Goal: Task Accomplishment & Management: Manage account settings

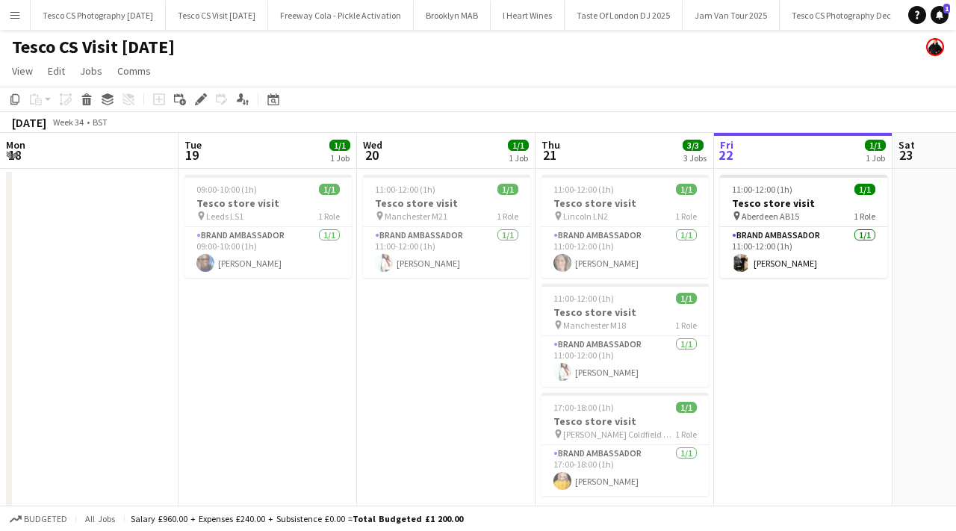
scroll to position [0, 357]
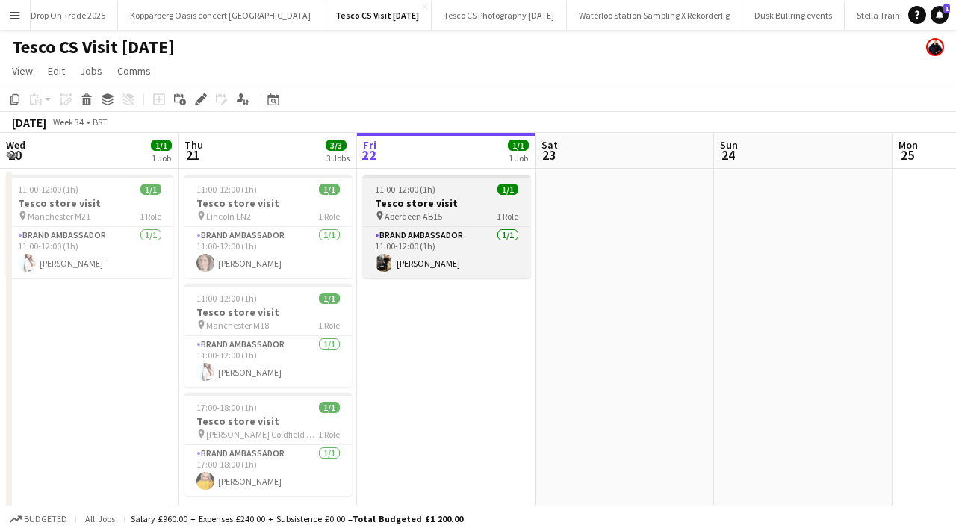
click at [457, 205] on h3 "Tesco store visit" at bounding box center [446, 202] width 167 height 13
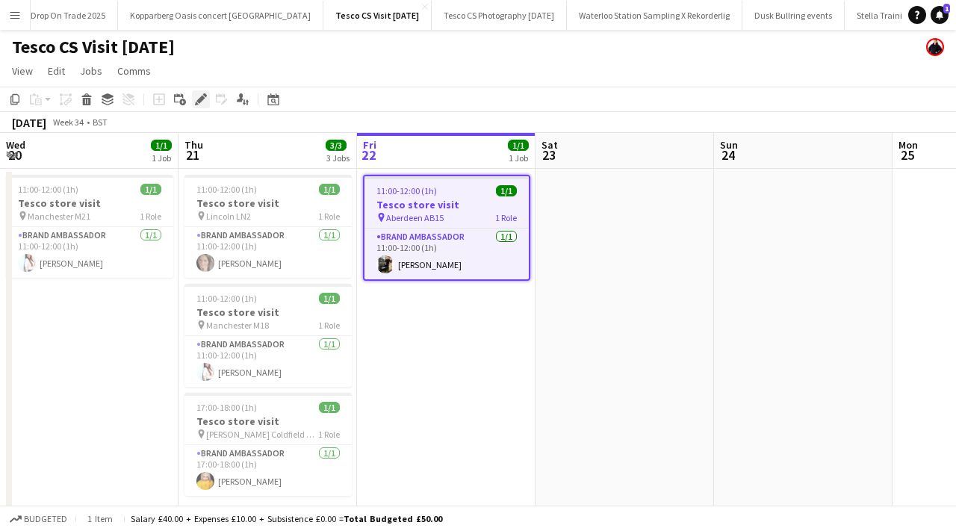
click at [202, 104] on icon "Edit" at bounding box center [201, 99] width 12 height 12
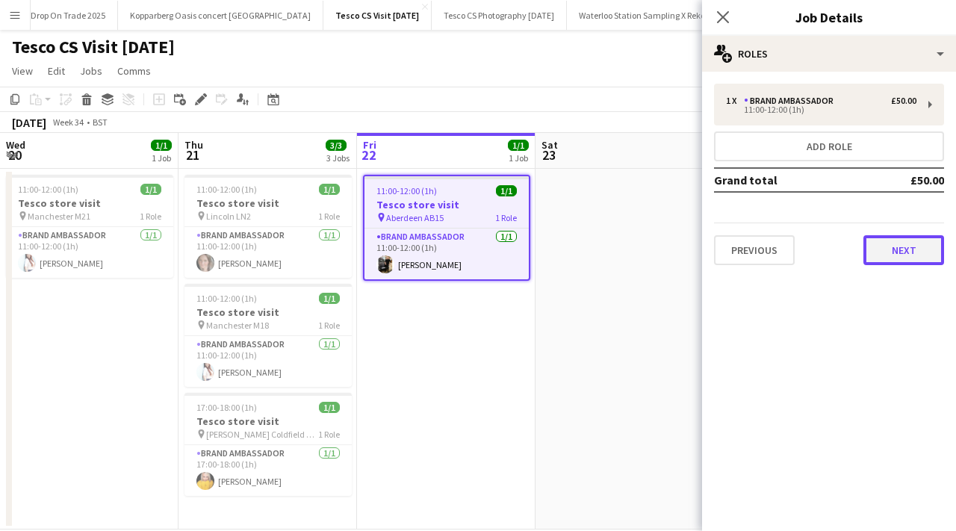
click at [911, 244] on button "Next" at bounding box center [903, 250] width 81 height 30
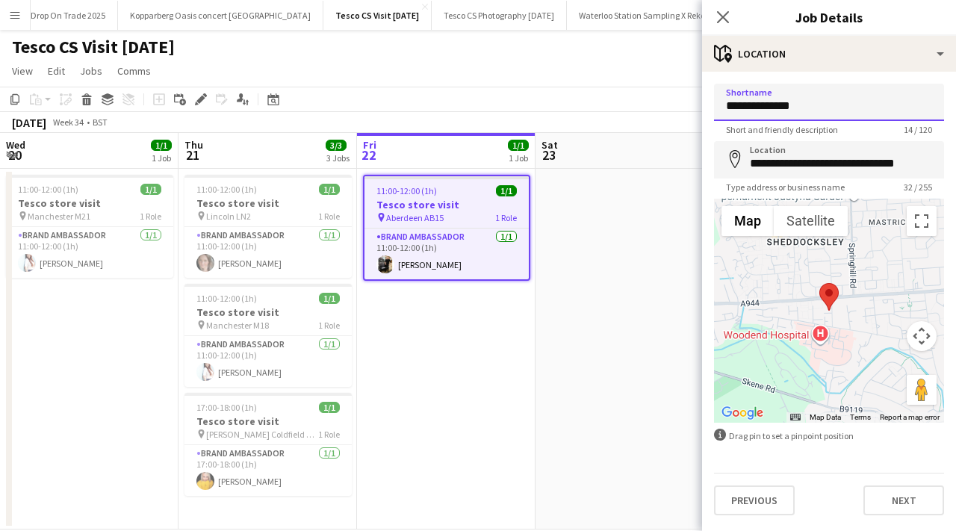
drag, startPoint x: 819, startPoint y: 106, endPoint x: 717, endPoint y: 106, distance: 101.6
click at [716, 106] on input "**********" at bounding box center [829, 102] width 230 height 37
click at [729, 10] on app-icon "Close pop-in" at bounding box center [724, 18] width 22 height 22
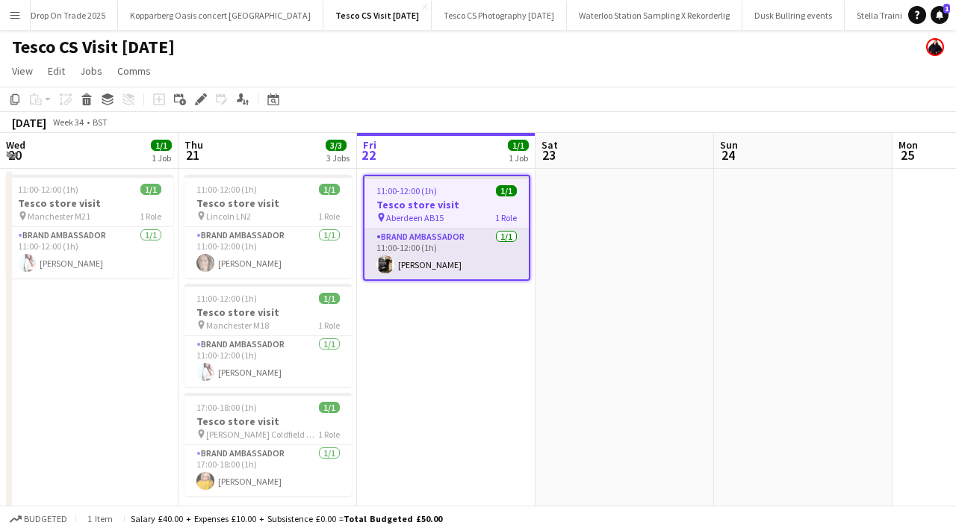
click at [396, 250] on app-card-role "Brand Ambassador 1/1 11:00-12:00 (1h) Andrew Bulloch" at bounding box center [446, 254] width 164 height 51
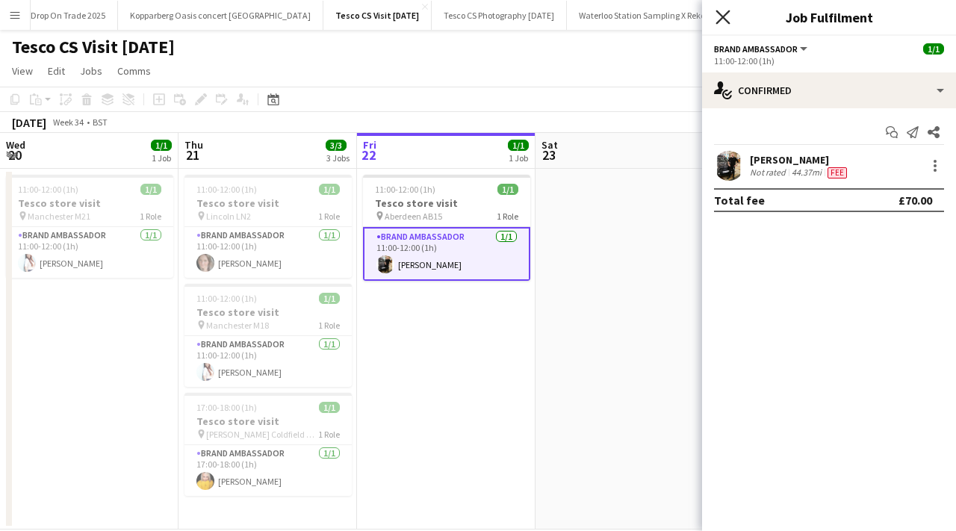
click at [722, 16] on icon at bounding box center [723, 17] width 14 height 14
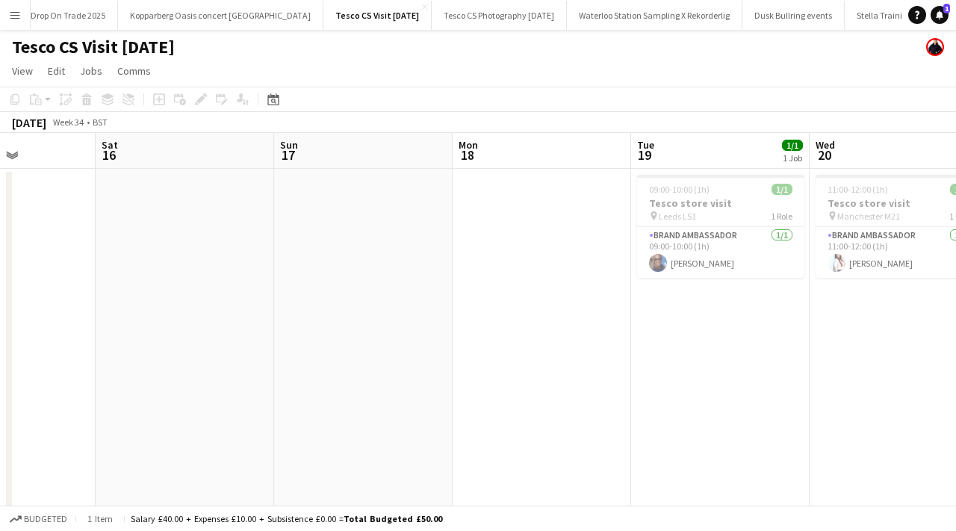
scroll to position [1, 0]
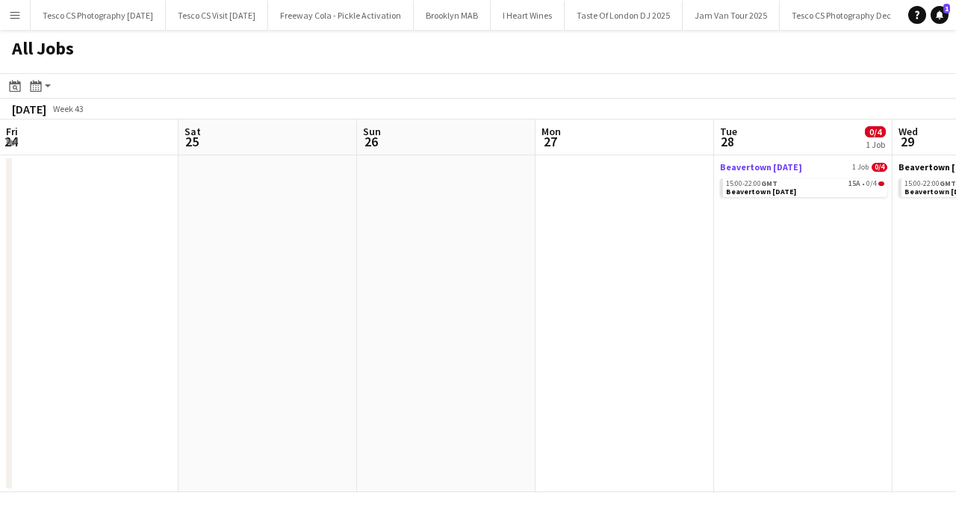
scroll to position [0, 427]
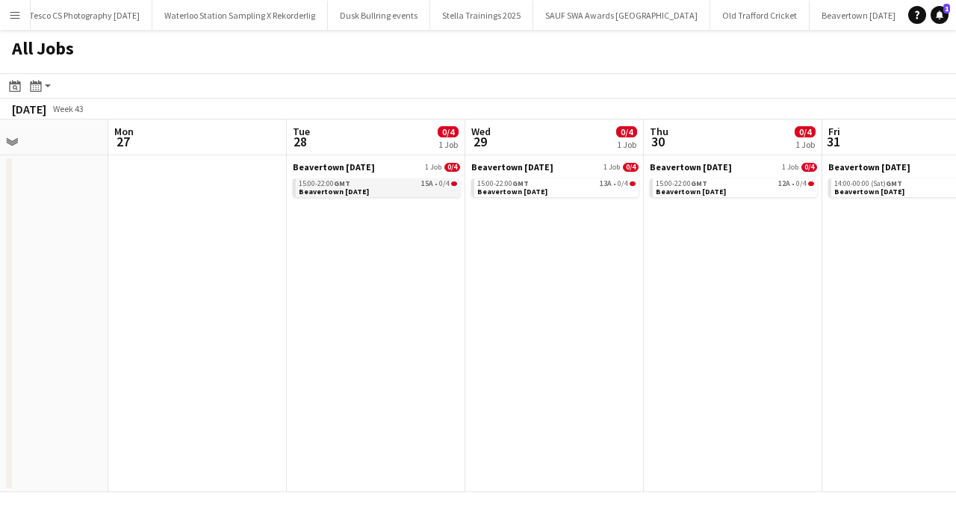
click at [446, 184] on span "0/4" at bounding box center [444, 183] width 10 height 7
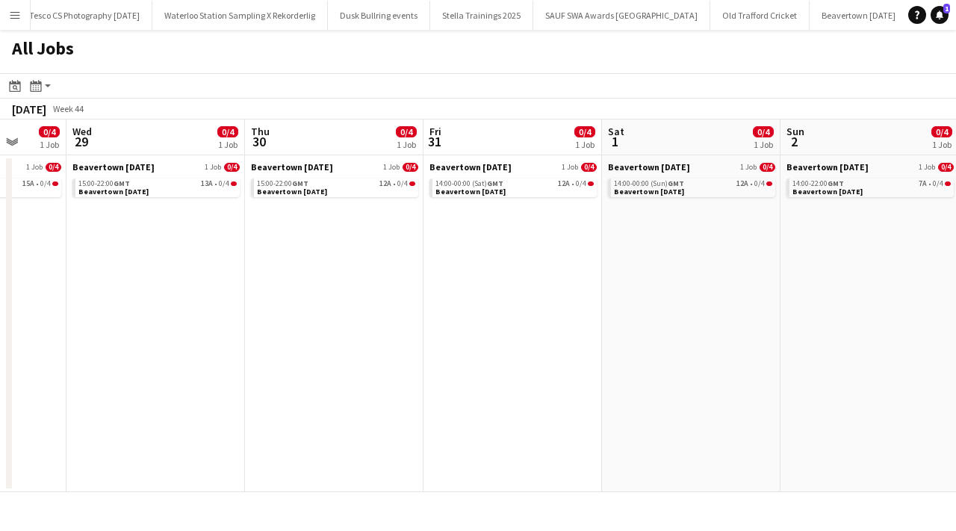
scroll to position [0, 482]
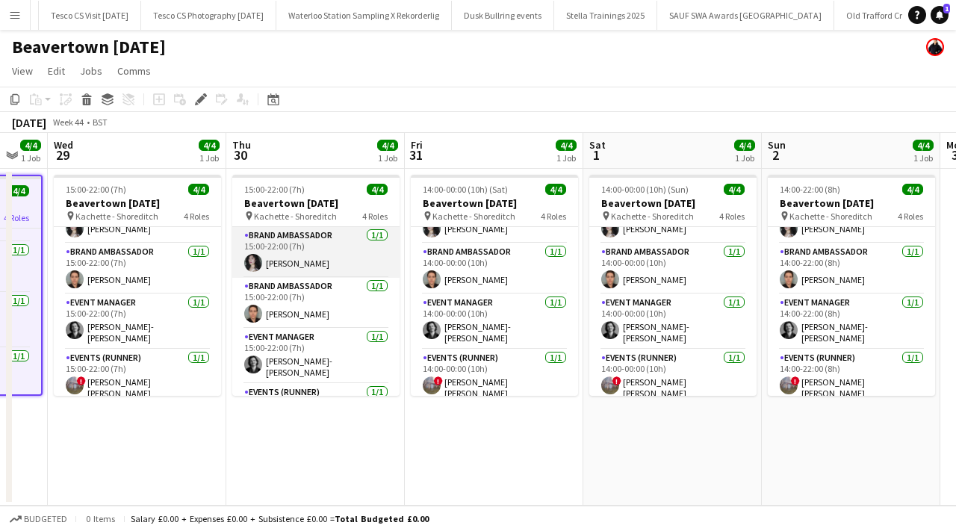
click at [256, 255] on app-user-avatar at bounding box center [253, 263] width 18 height 18
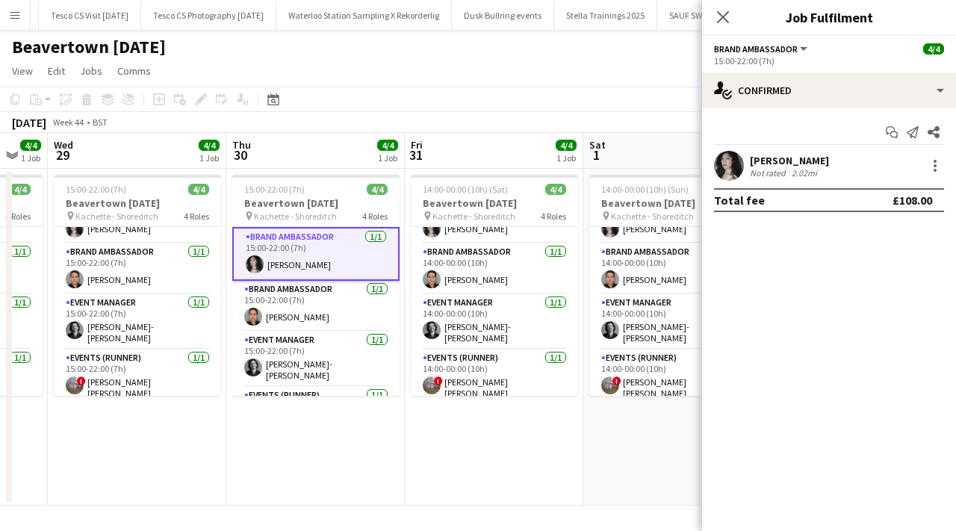
click at [729, 170] on app-user-avatar at bounding box center [729, 166] width 30 height 30
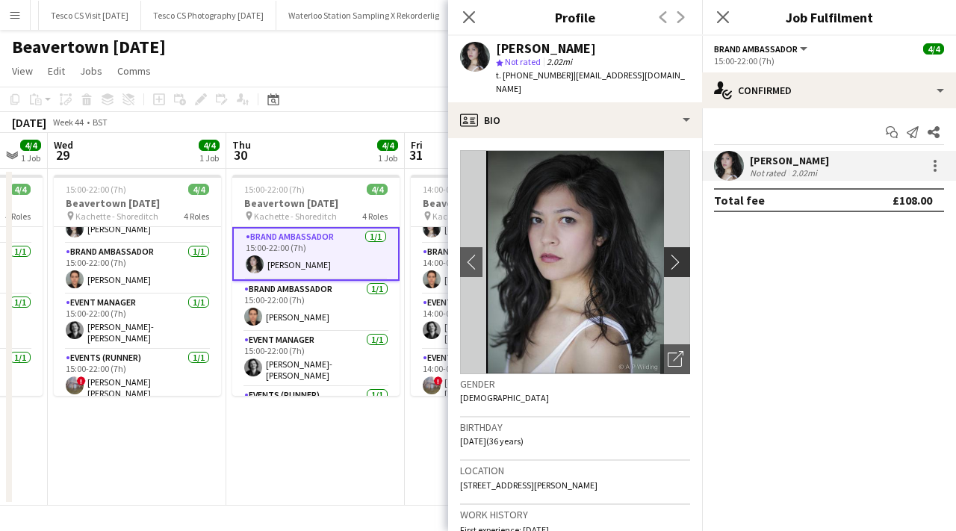
click at [678, 254] on app-icon "chevron-right" at bounding box center [679, 262] width 23 height 16
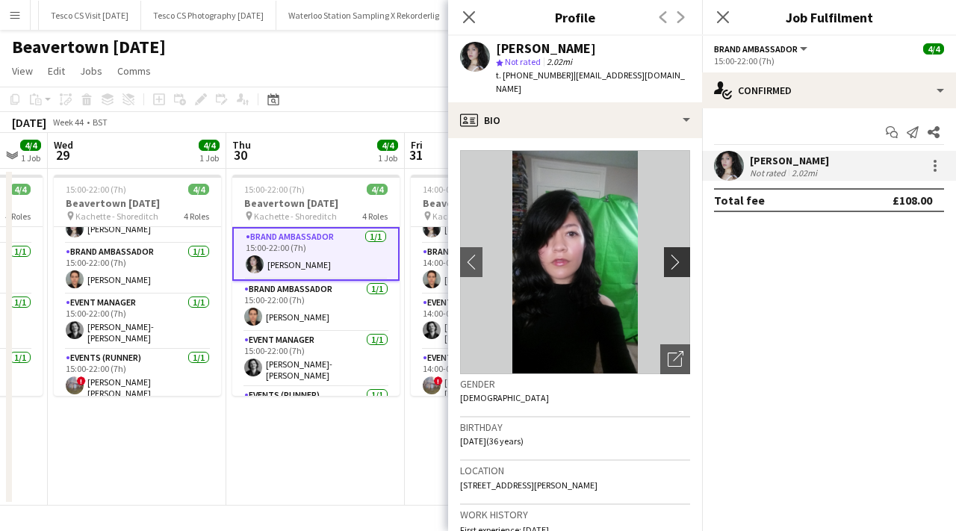
click at [678, 254] on app-icon "chevron-right" at bounding box center [679, 262] width 23 height 16
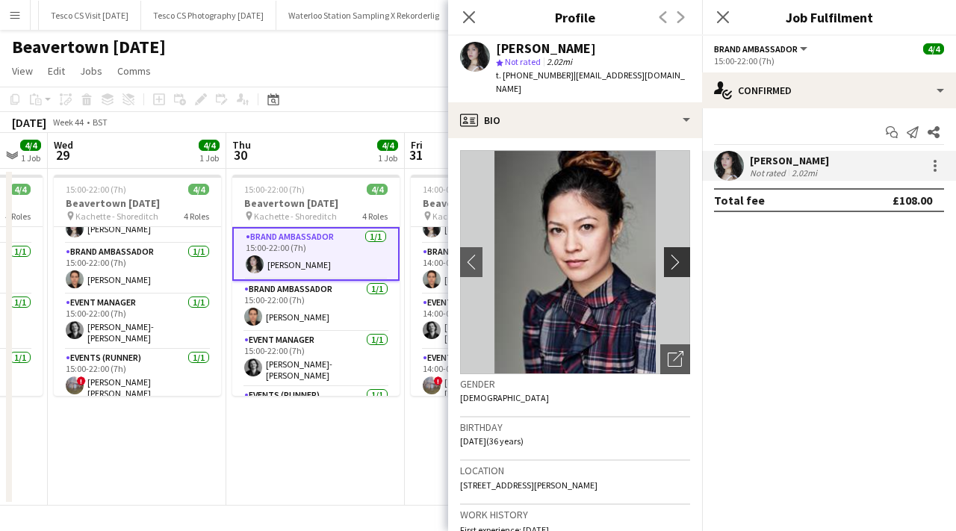
click at [678, 254] on app-icon "chevron-right" at bounding box center [679, 262] width 23 height 16
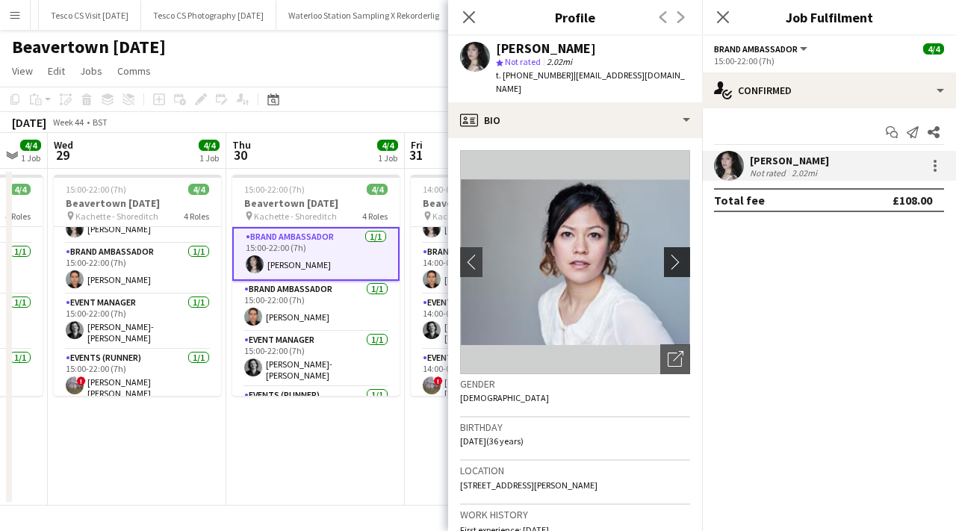
click at [678, 254] on app-icon "chevron-right" at bounding box center [679, 262] width 23 height 16
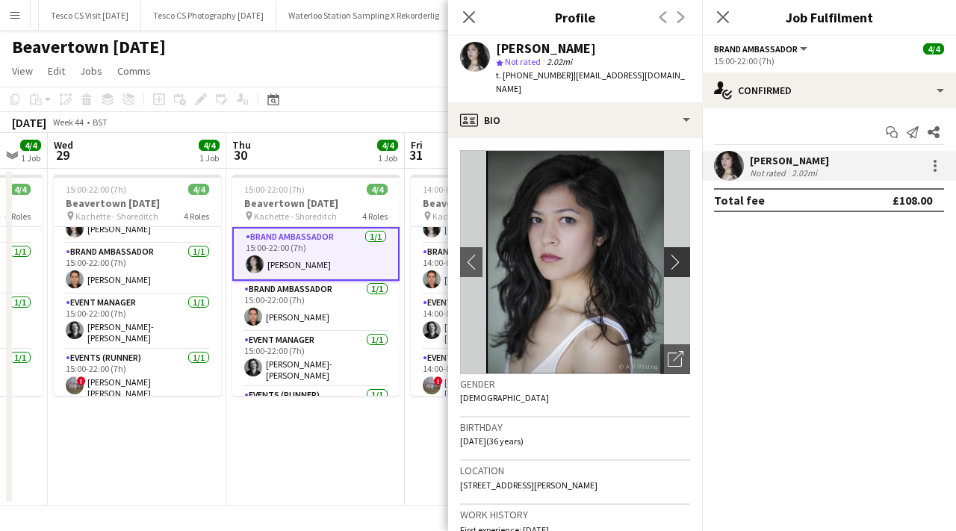
click at [678, 254] on app-icon "chevron-right" at bounding box center [679, 262] width 23 height 16
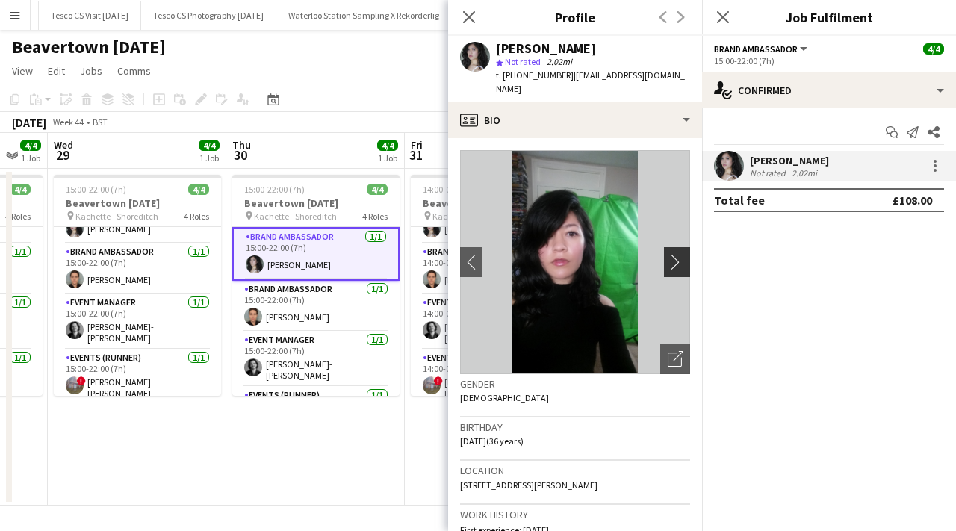
click at [678, 254] on app-icon "chevron-right" at bounding box center [679, 262] width 23 height 16
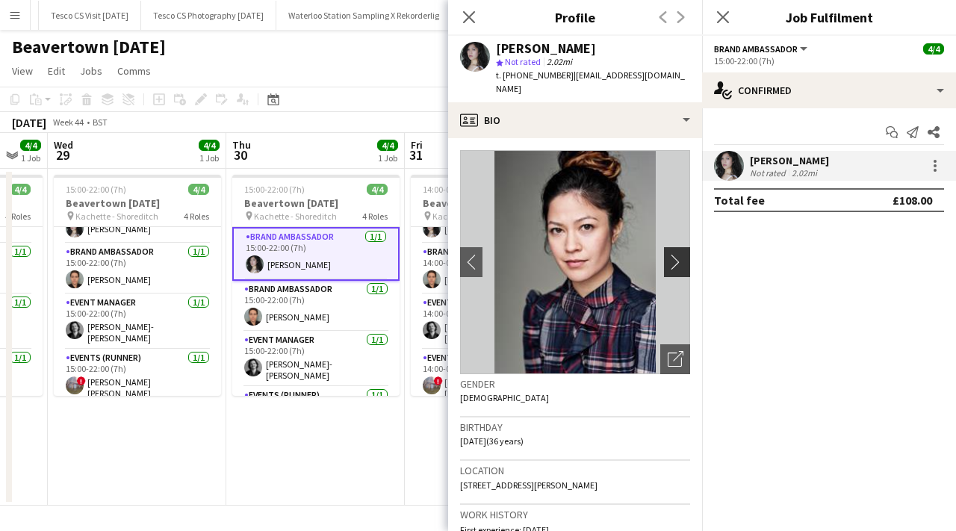
click at [678, 254] on app-icon "chevron-right" at bounding box center [679, 262] width 23 height 16
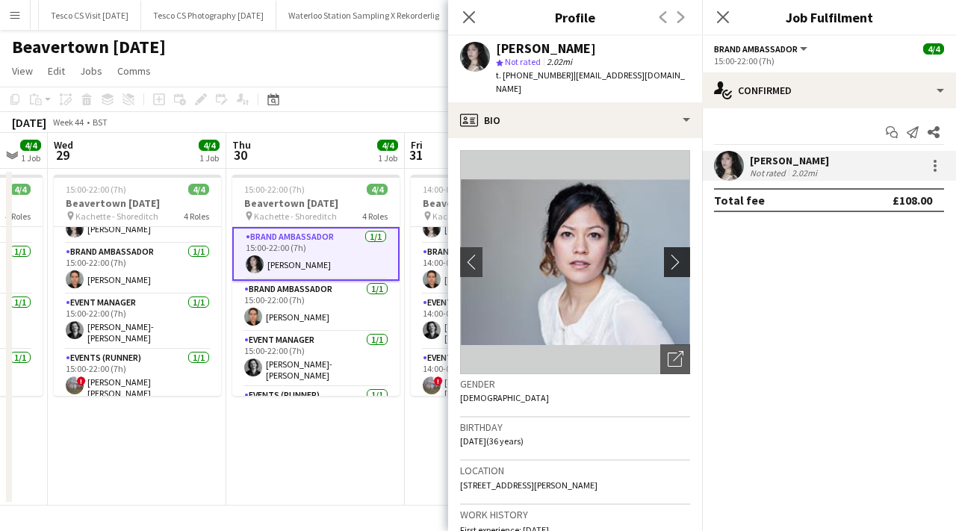
click at [678, 254] on app-icon "chevron-right" at bounding box center [679, 262] width 23 height 16
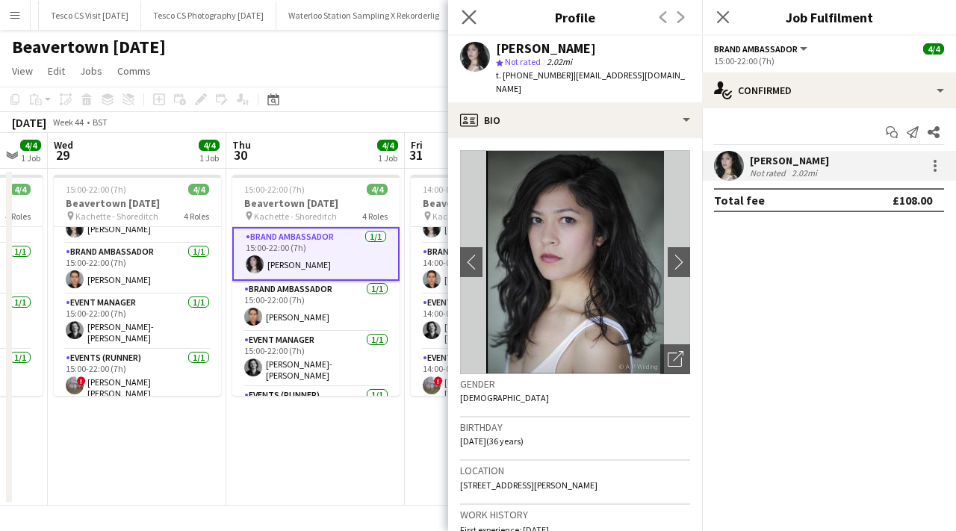
click at [460, 21] on app-icon "Close pop-in" at bounding box center [470, 18] width 22 height 22
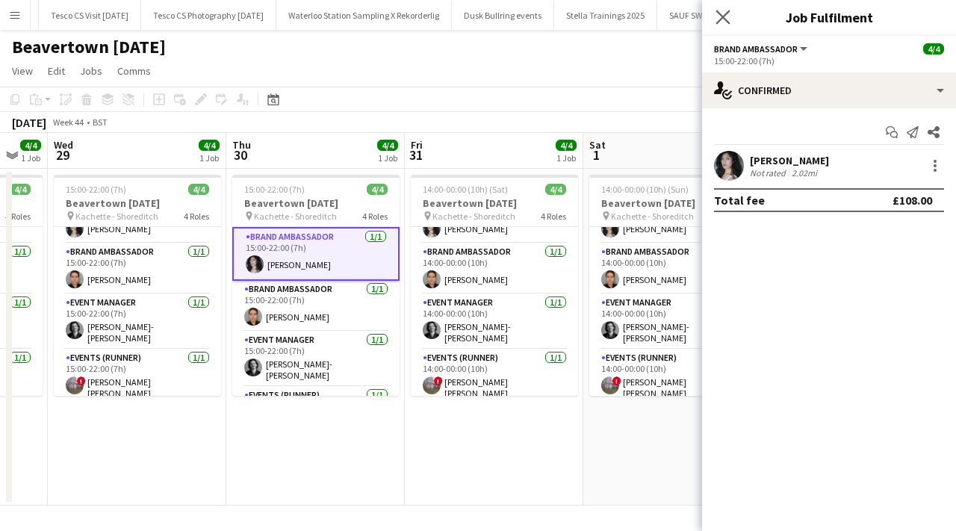
click at [716, 21] on icon "Close pop-in" at bounding box center [723, 17] width 14 height 14
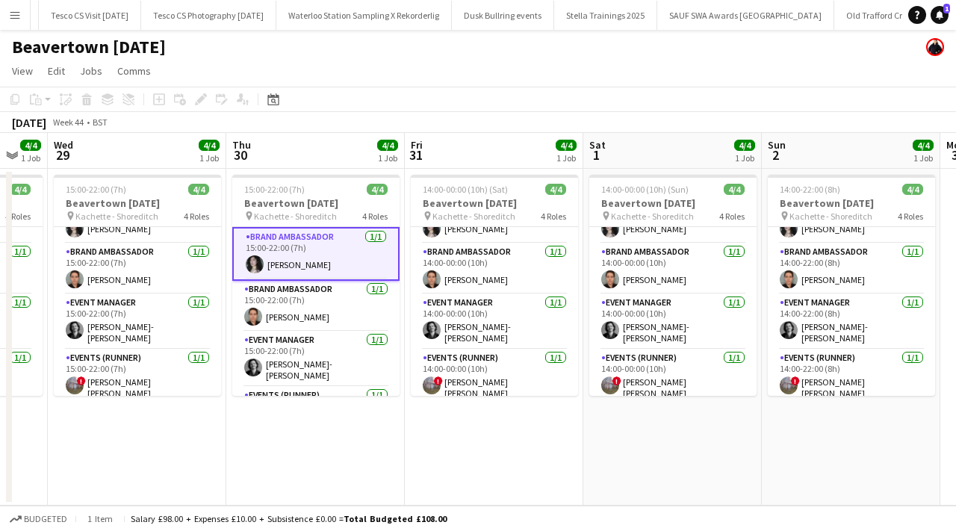
click at [19, 19] on app-icon "Menu" at bounding box center [15, 15] width 12 height 12
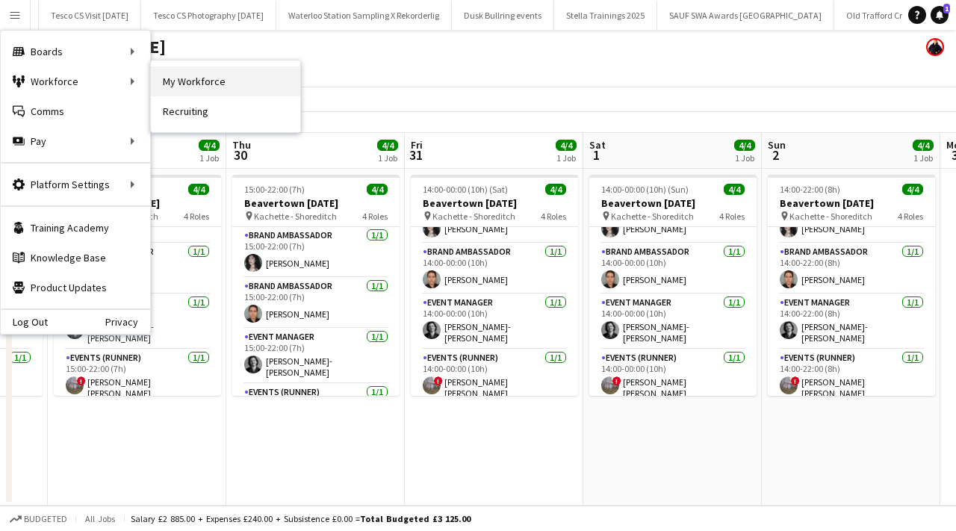
click at [169, 86] on link "My Workforce" at bounding box center [225, 81] width 149 height 30
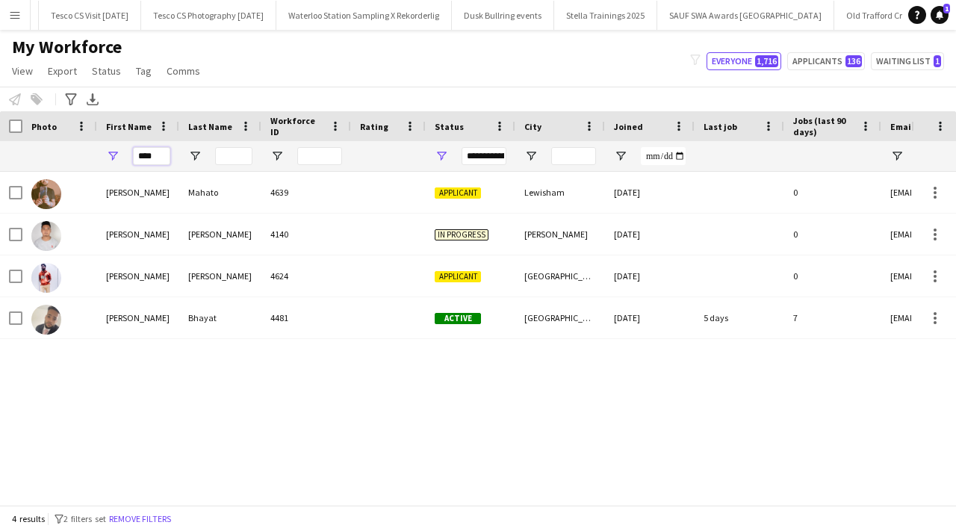
drag, startPoint x: 164, startPoint y: 155, endPoint x: 130, endPoint y: 155, distance: 34.4
click at [130, 155] on div "****" at bounding box center [138, 156] width 82 height 30
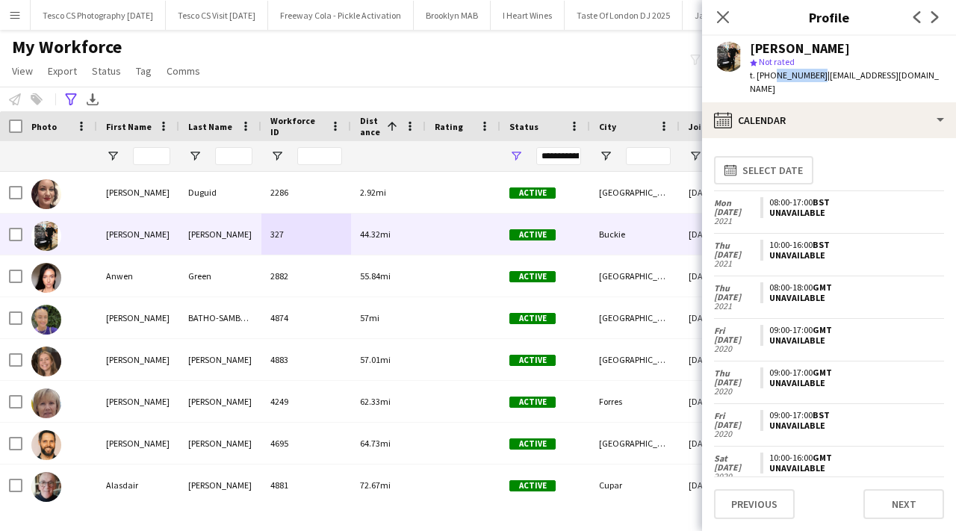
scroll to position [702, 0]
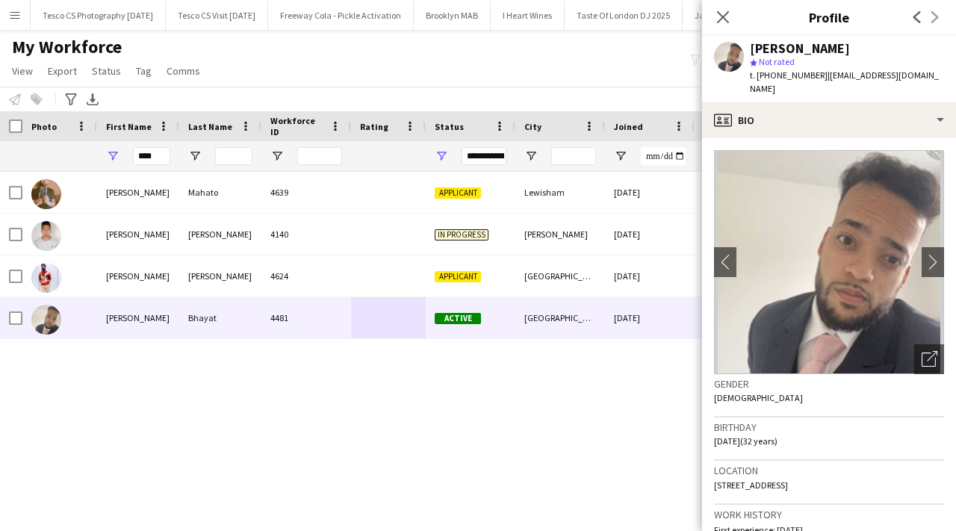
scroll to position [0, 3664]
click at [717, 22] on icon at bounding box center [723, 17] width 14 height 14
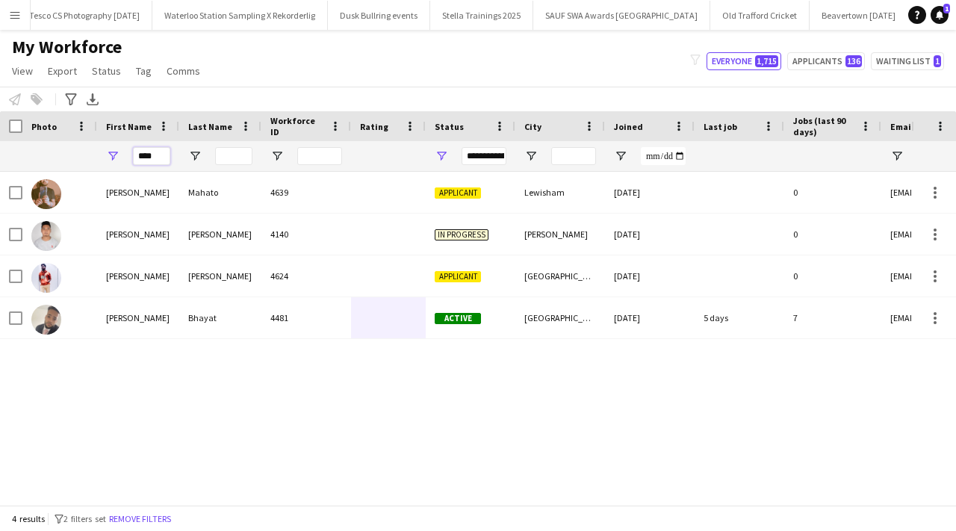
drag, startPoint x: 161, startPoint y: 151, endPoint x: 128, endPoint y: 151, distance: 32.1
click at [128, 151] on div "****" at bounding box center [138, 156] width 82 height 30
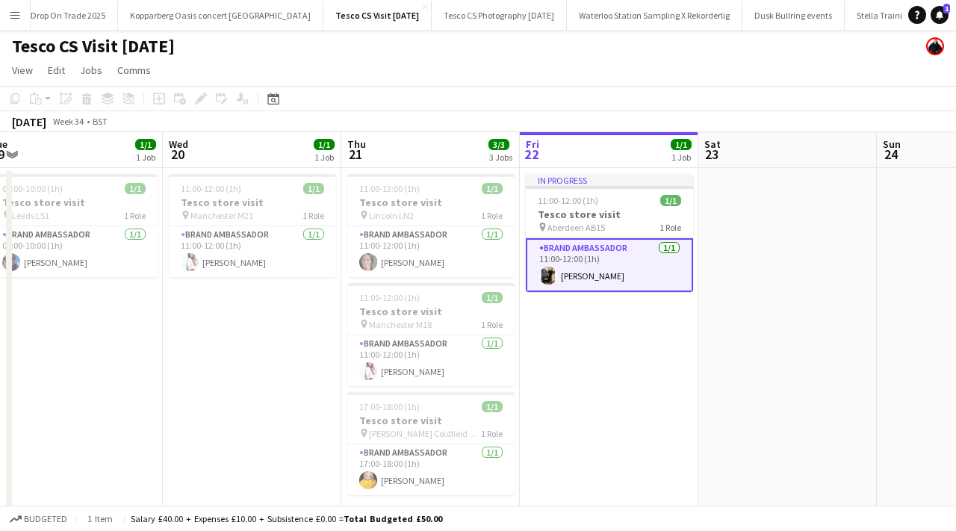
scroll to position [0, 379]
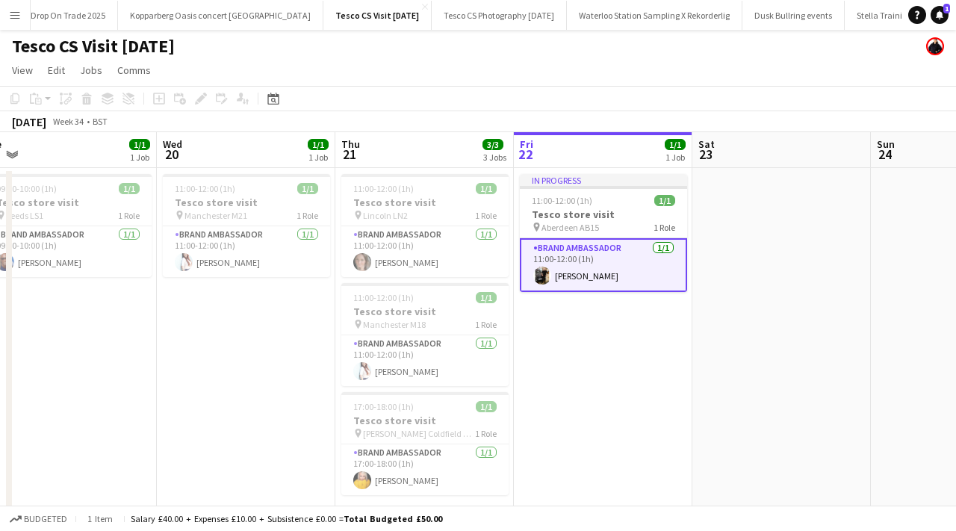
click at [589, 341] on app-date-cell "In progress 11:00-12:00 (1h) 1/1 Tesco store visit pin Aberdeen AB15 1 Role Bra…" at bounding box center [603, 403] width 179 height 471
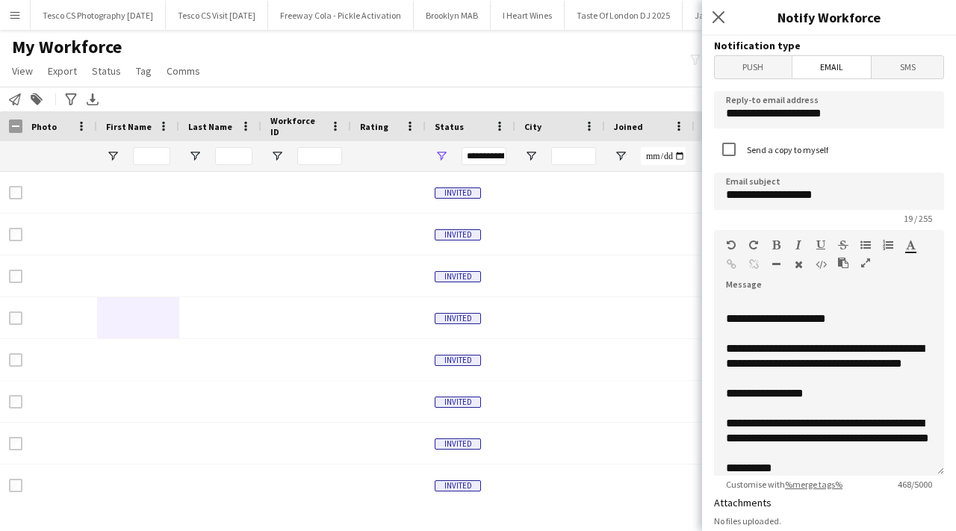
scroll to position [251, 0]
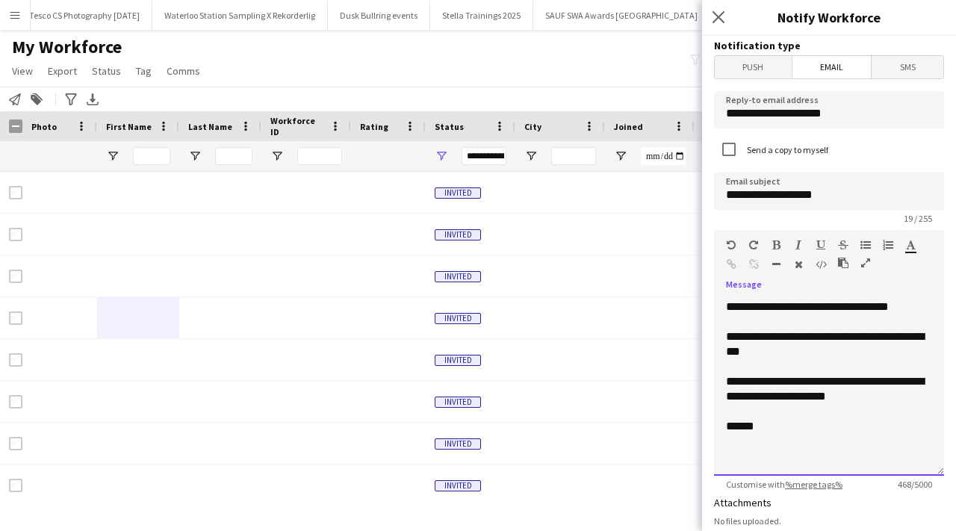
click at [848, 400] on span "**********" at bounding box center [825, 389] width 198 height 26
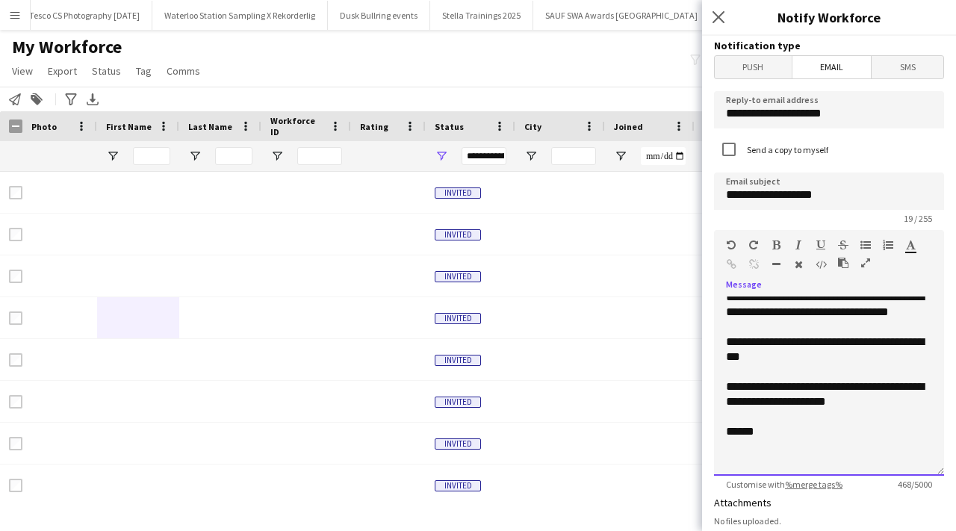
scroll to position [193, 0]
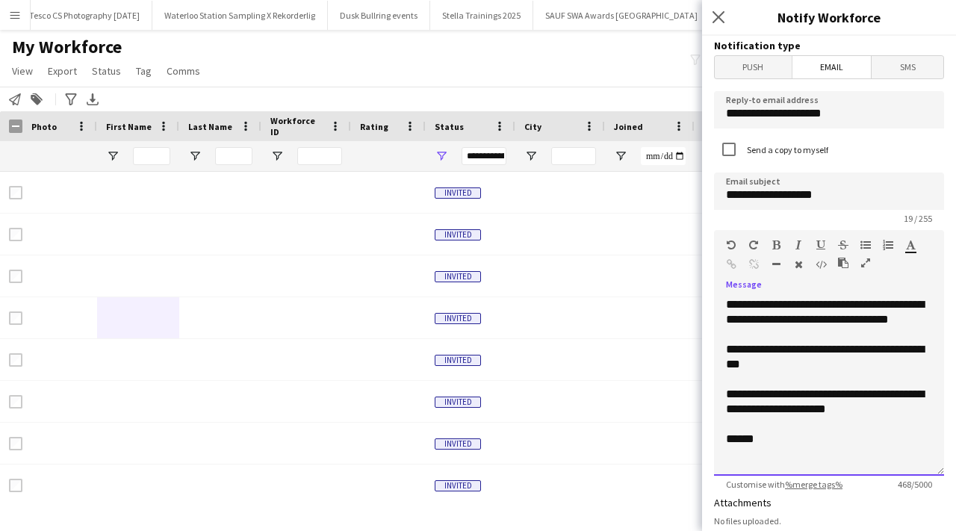
click at [809, 327] on p "**********" at bounding box center [829, 312] width 206 height 30
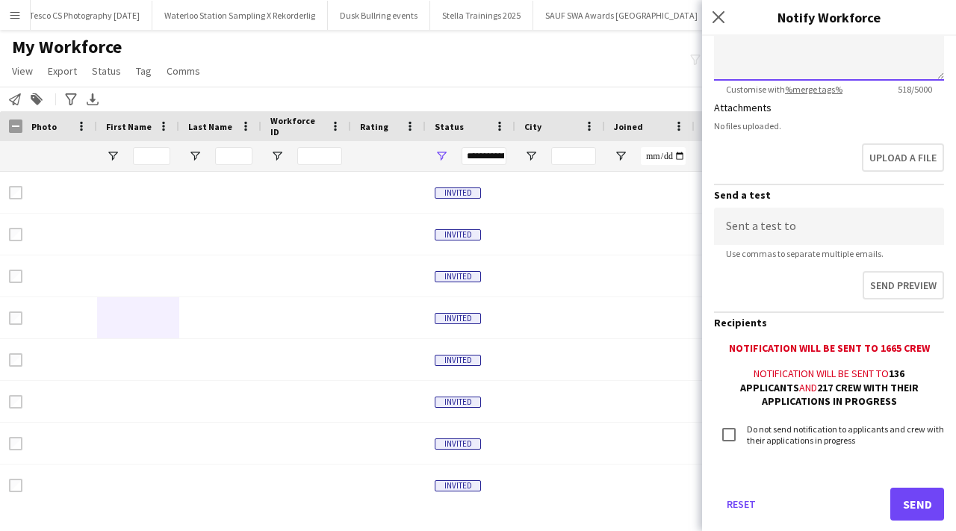
scroll to position [426, 0]
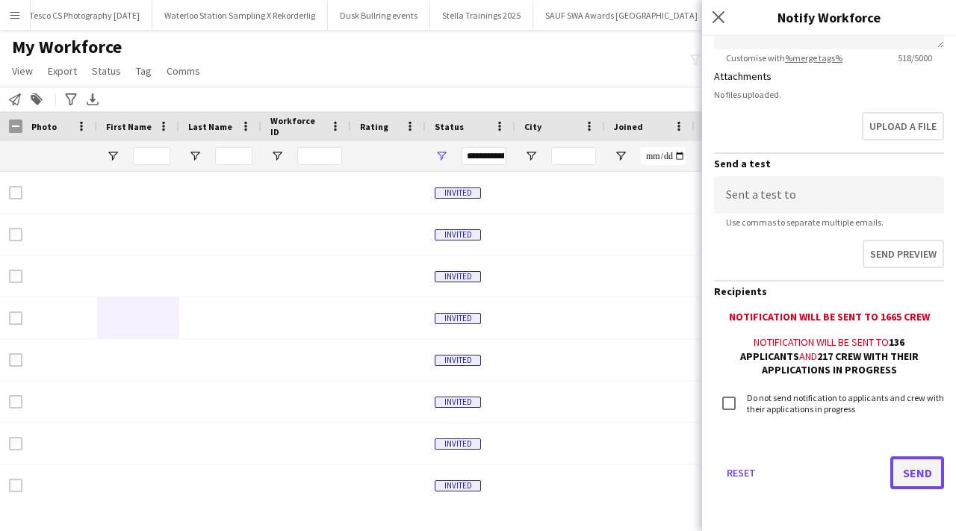
click at [907, 474] on button "Send" at bounding box center [917, 472] width 54 height 33
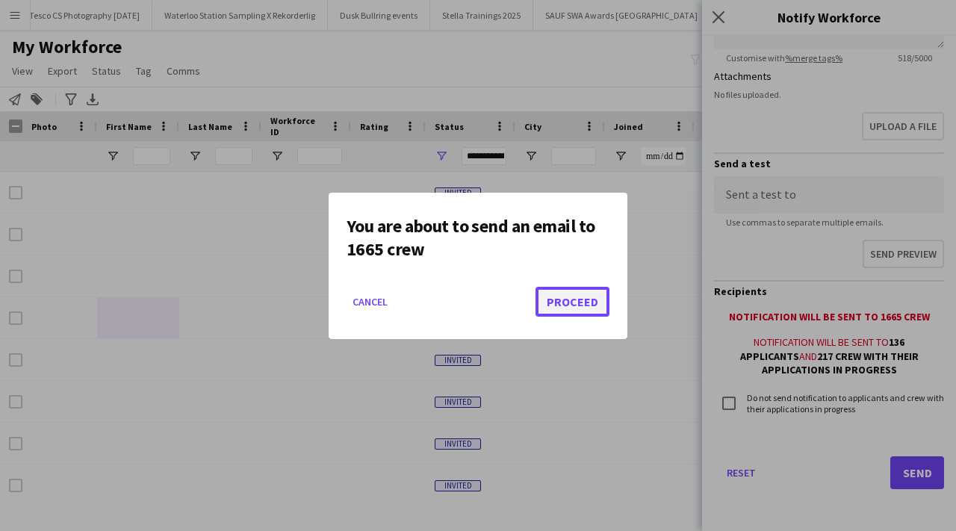
click at [545, 293] on button "Proceed" at bounding box center [573, 302] width 74 height 30
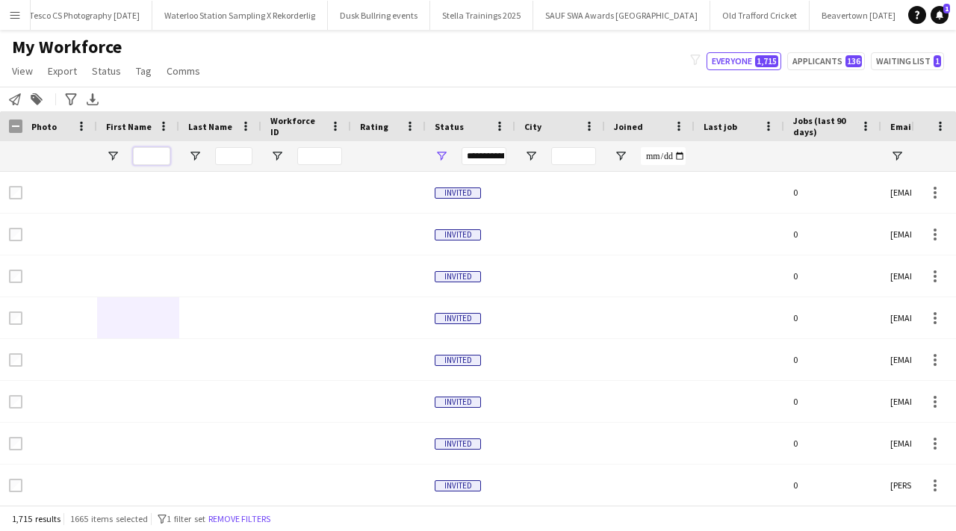
click at [139, 156] on input "First Name Filter Input" at bounding box center [151, 156] width 37 height 18
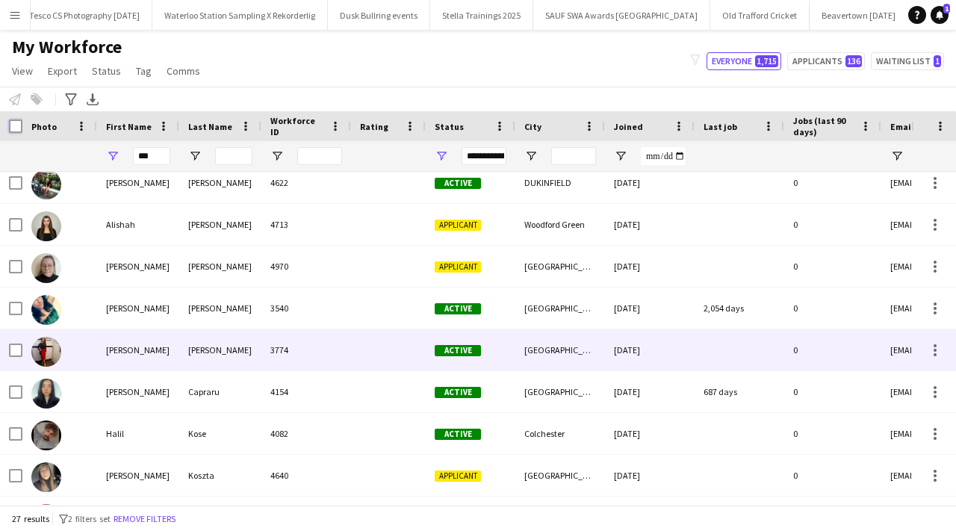
scroll to position [390, 0]
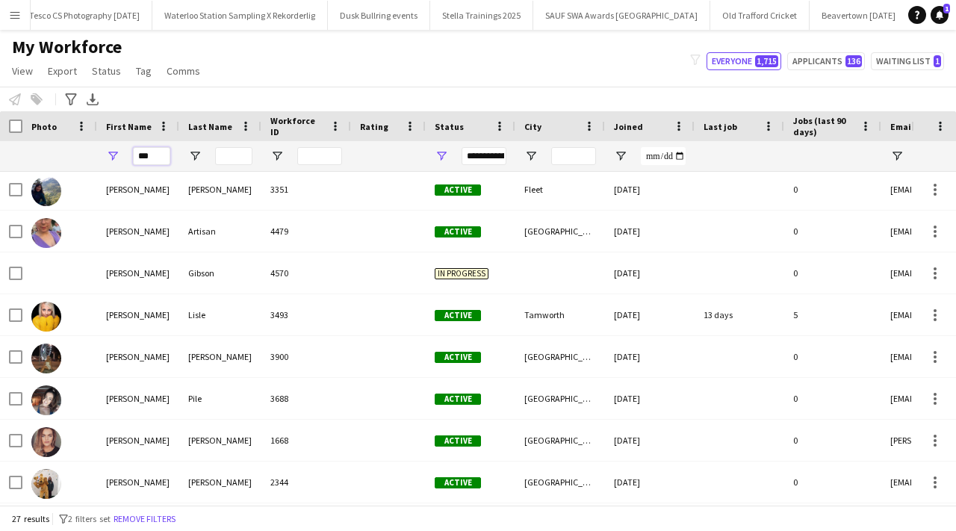
click at [151, 154] on input "***" at bounding box center [151, 156] width 37 height 18
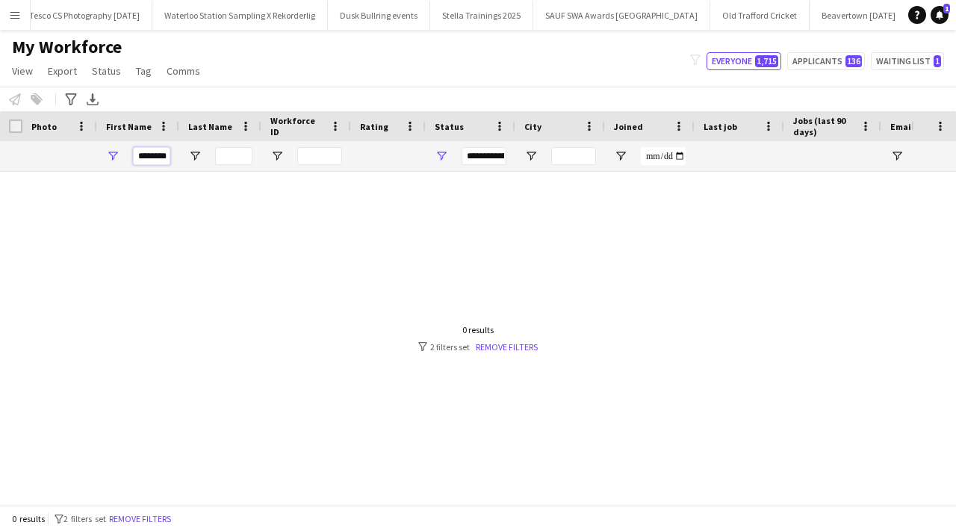
drag, startPoint x: 168, startPoint y: 155, endPoint x: 145, endPoint y: 155, distance: 23.2
click at [145, 155] on input "********" at bounding box center [151, 156] width 37 height 18
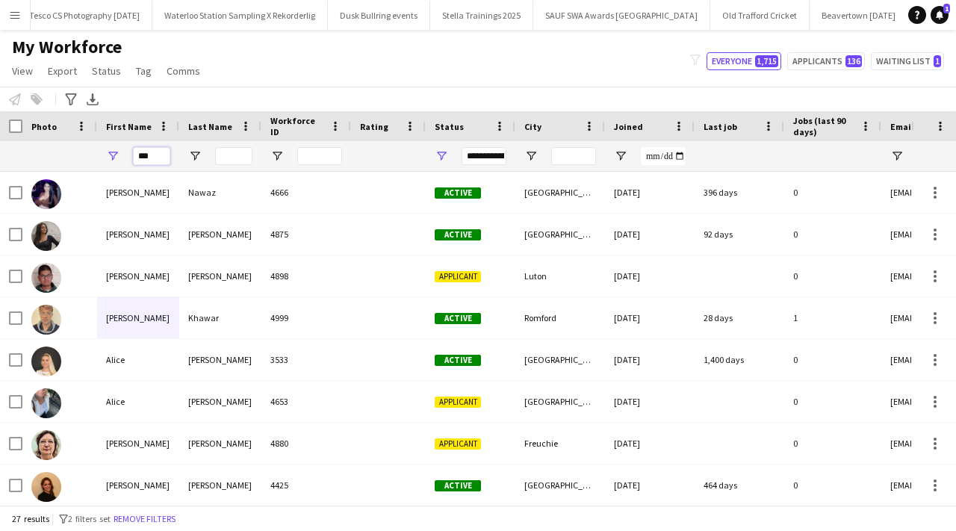
type input "***"
click at [229, 153] on input "Last Name Filter Input" at bounding box center [233, 156] width 37 height 18
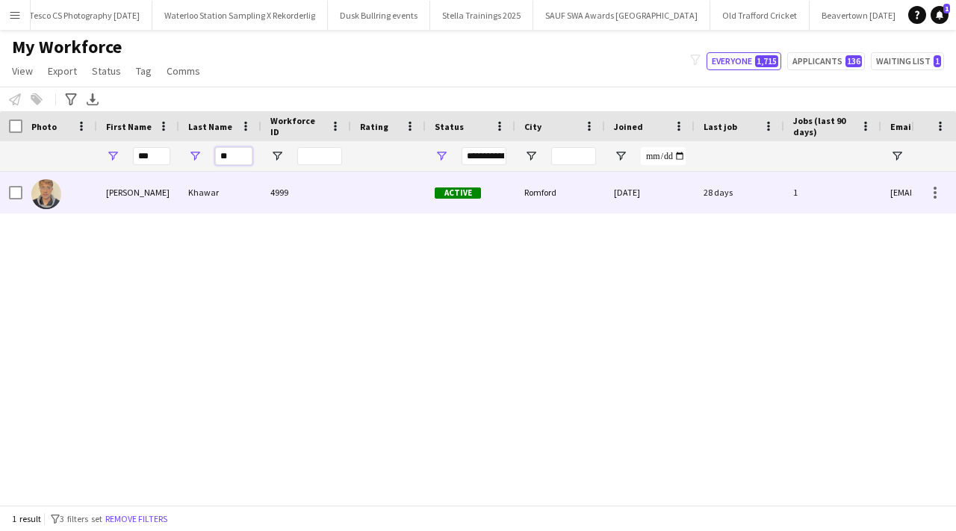
type input "**"
click at [291, 194] on div "4999" at bounding box center [306, 192] width 90 height 41
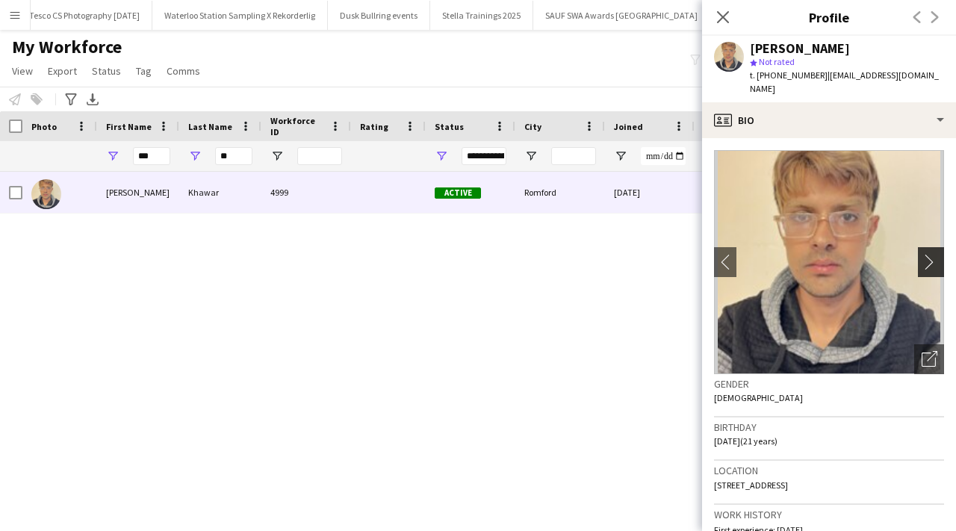
click at [938, 254] on app-icon "chevron-right" at bounding box center [933, 262] width 23 height 16
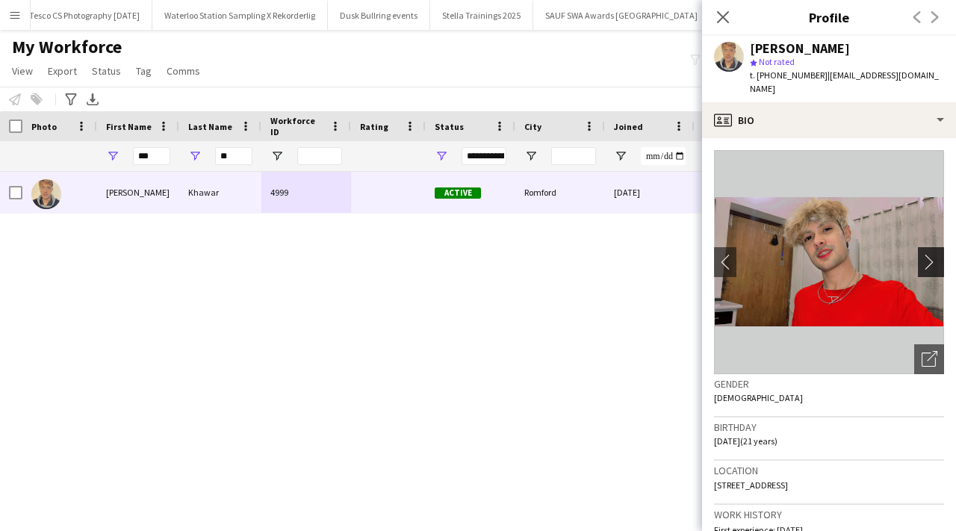
click at [938, 254] on app-icon "chevron-right" at bounding box center [933, 262] width 23 height 16
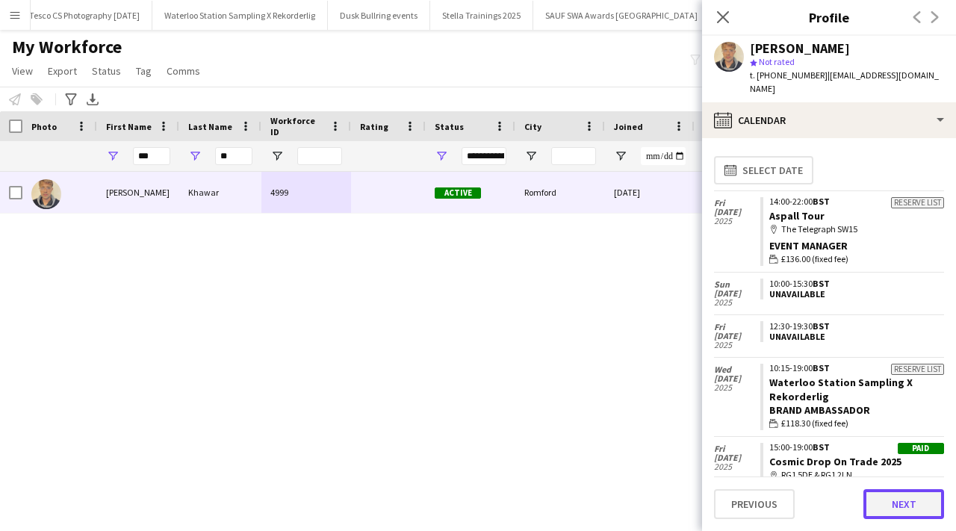
click at [890, 515] on button "Next" at bounding box center [903, 504] width 81 height 30
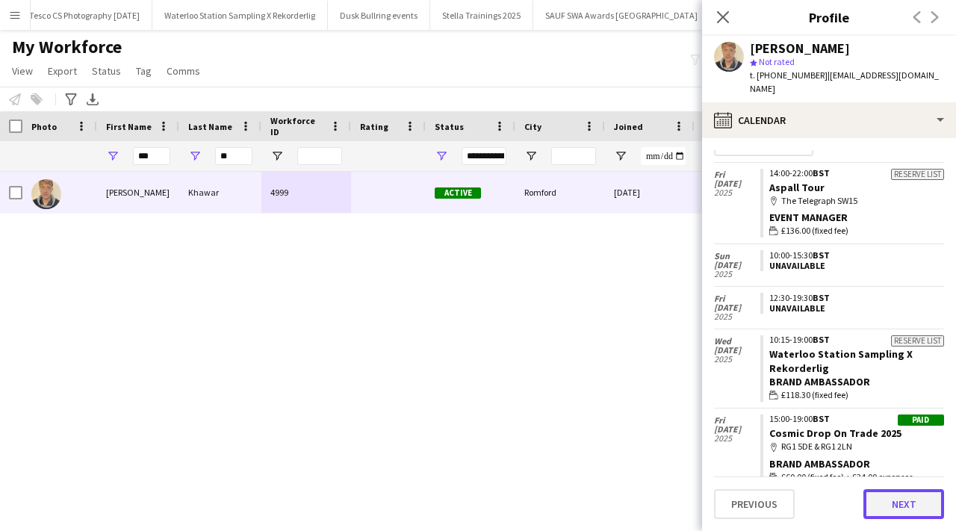
click at [893, 507] on button "Next" at bounding box center [903, 504] width 81 height 30
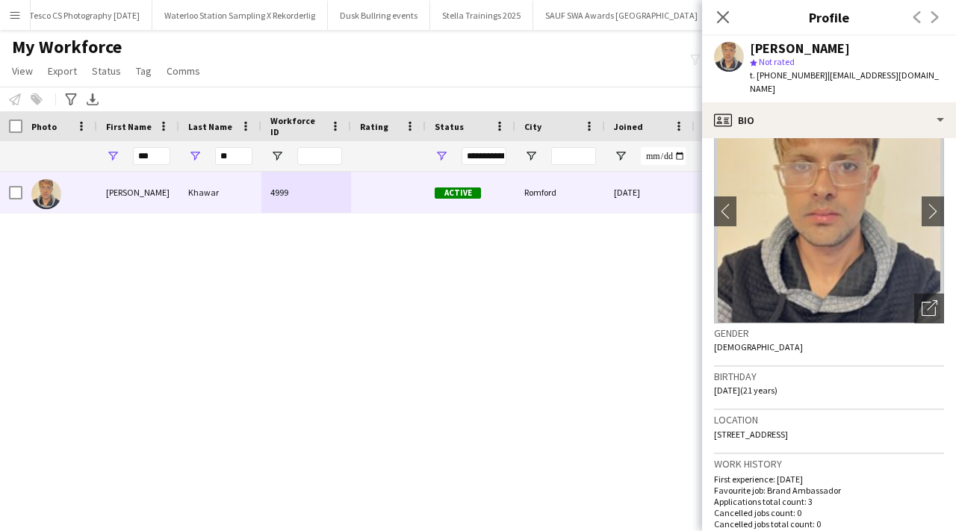
scroll to position [0, 0]
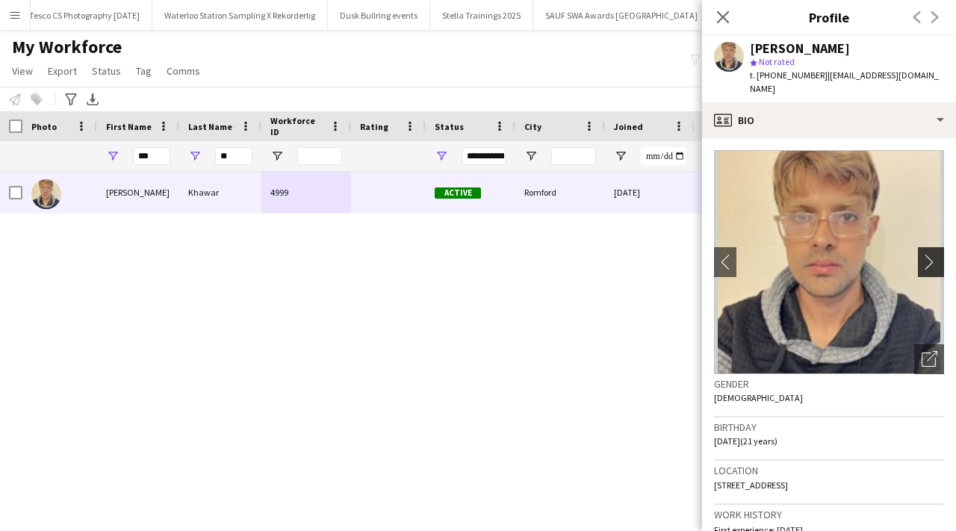
click at [933, 255] on app-icon "chevron-right" at bounding box center [933, 262] width 23 height 16
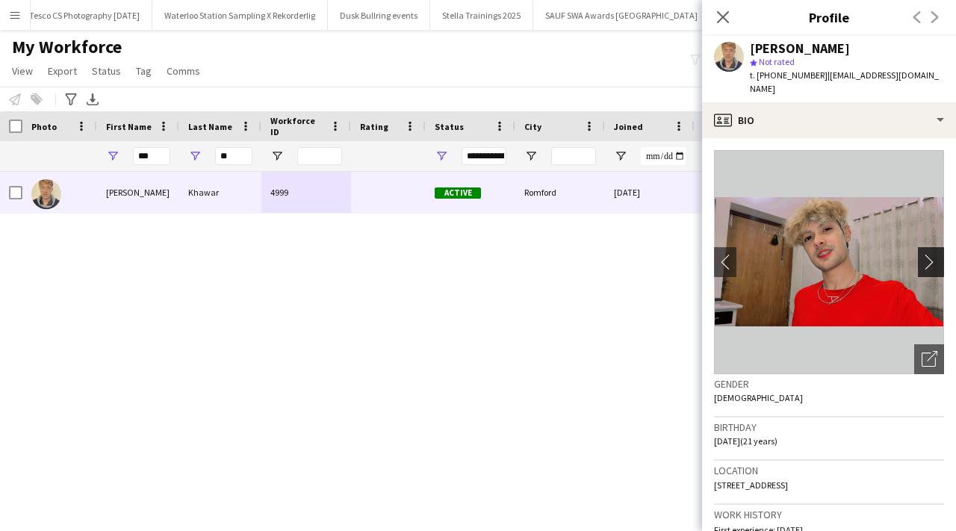
click at [933, 255] on app-icon "chevron-right" at bounding box center [933, 262] width 23 height 16
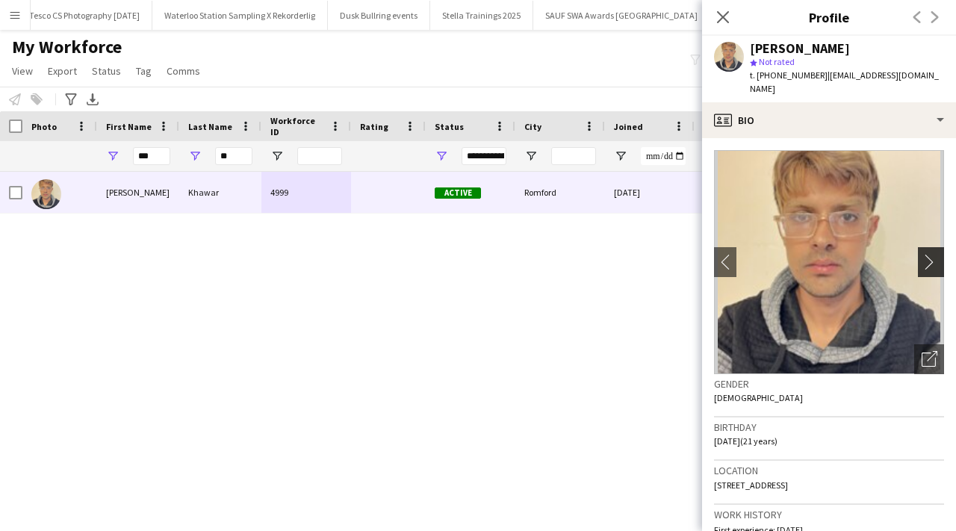
click at [933, 255] on app-icon "chevron-right" at bounding box center [933, 262] width 23 height 16
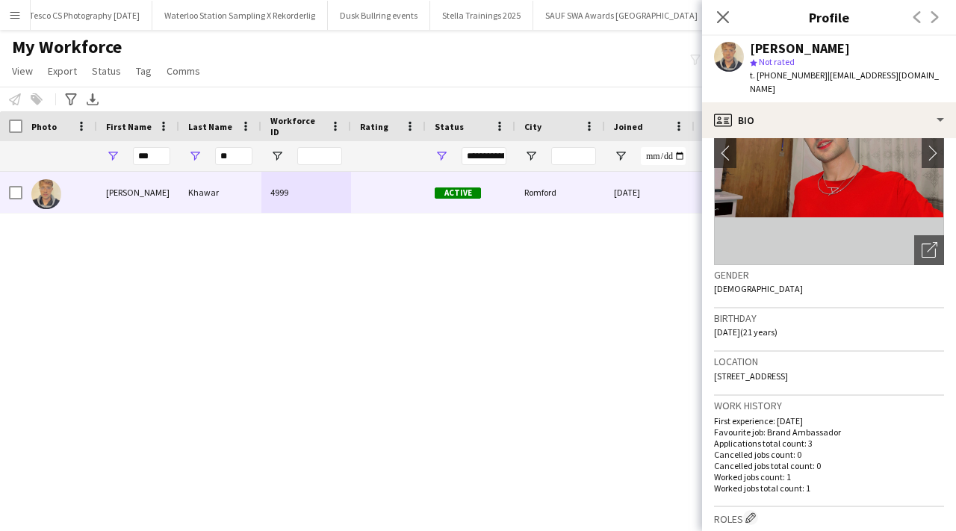
scroll to position [108, 0]
click at [149, 151] on input "***" at bounding box center [151, 156] width 37 height 18
type input "*"
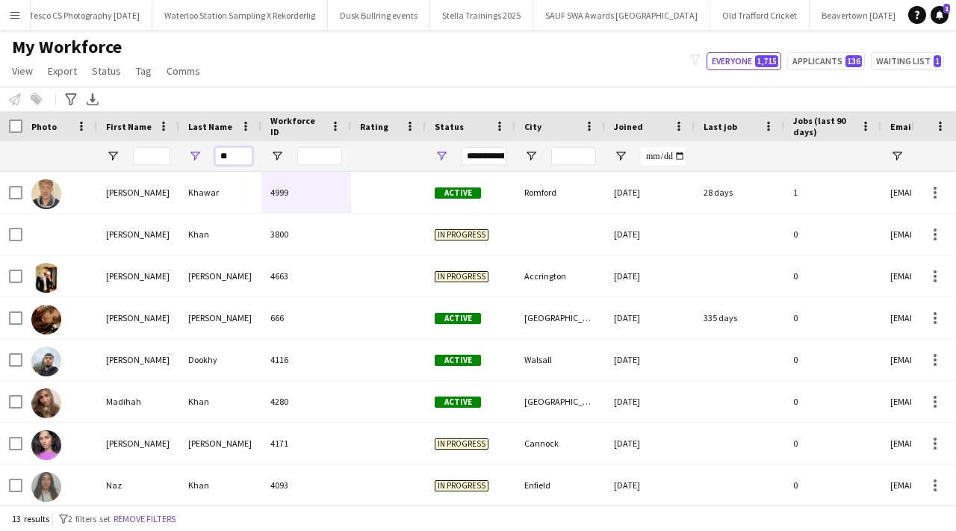
click at [240, 152] on input "**" at bounding box center [233, 156] width 37 height 18
type input "*"
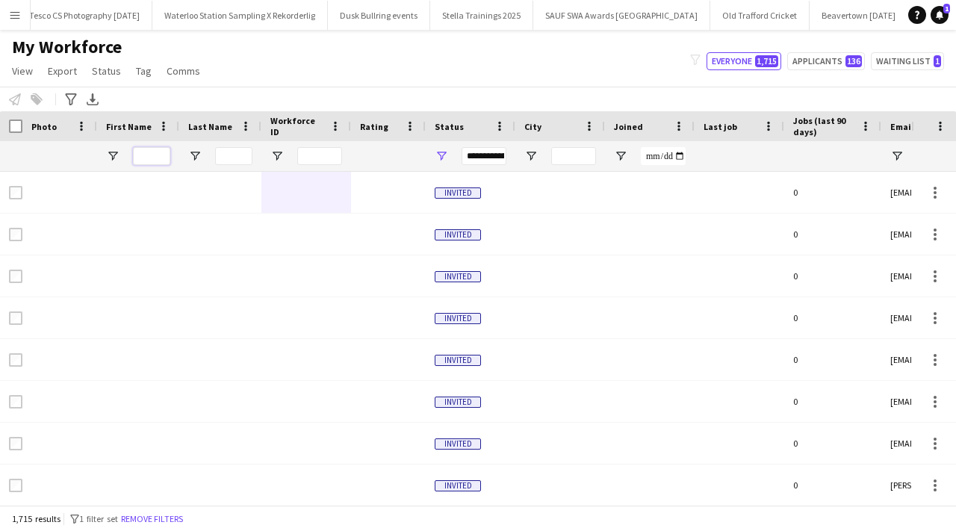
click at [142, 156] on input "First Name Filter Input" at bounding box center [151, 156] width 37 height 18
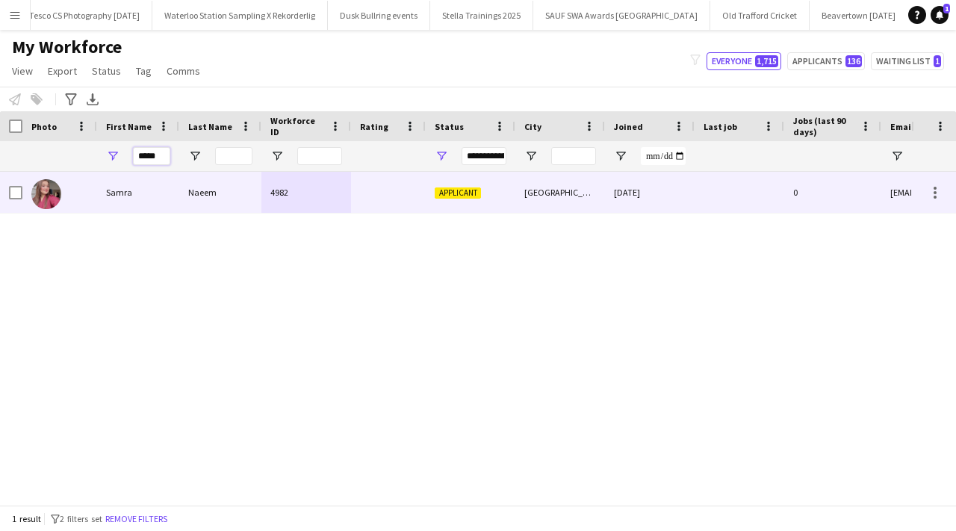
type input "*****"
click at [158, 195] on div "Samra" at bounding box center [138, 192] width 82 height 41
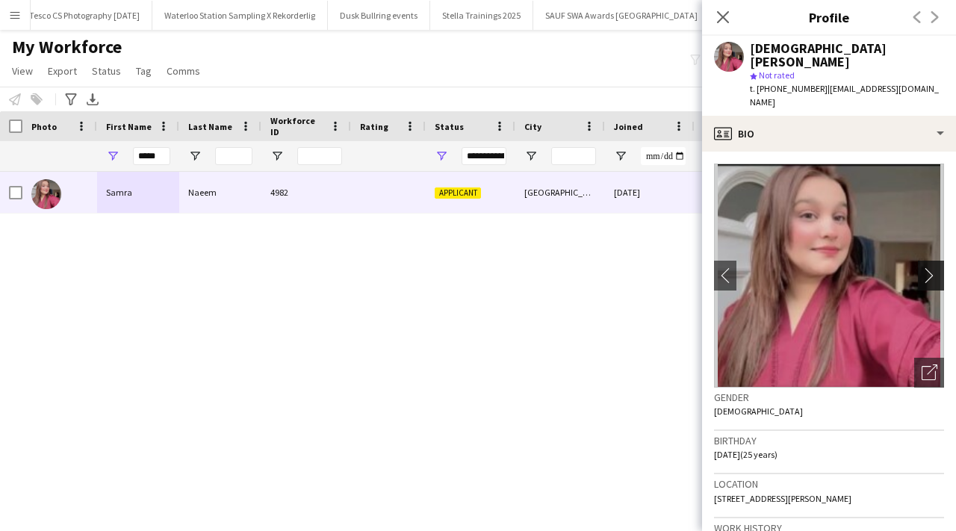
click at [931, 267] on app-icon "chevron-right" at bounding box center [933, 275] width 23 height 16
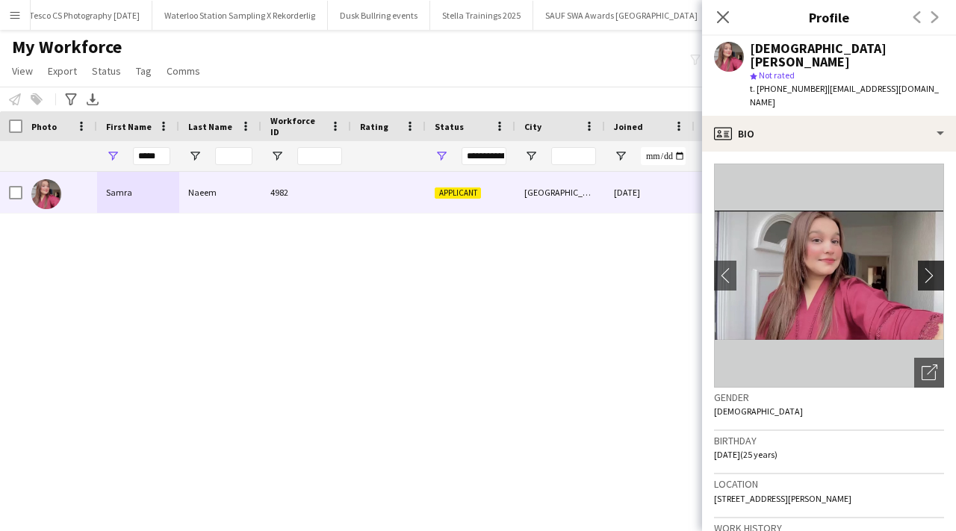
click at [931, 267] on app-icon "chevron-right" at bounding box center [933, 275] width 23 height 16
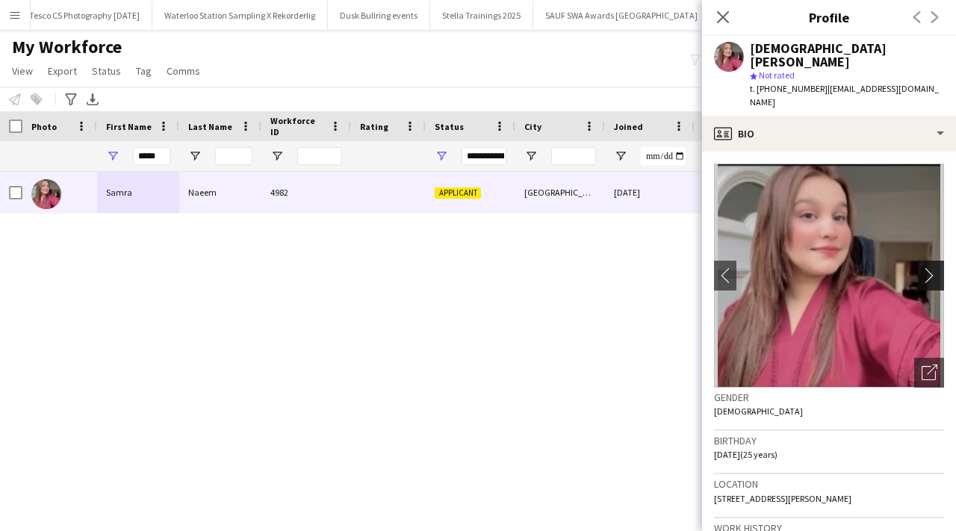
click at [931, 267] on app-icon "chevron-right" at bounding box center [933, 275] width 23 height 16
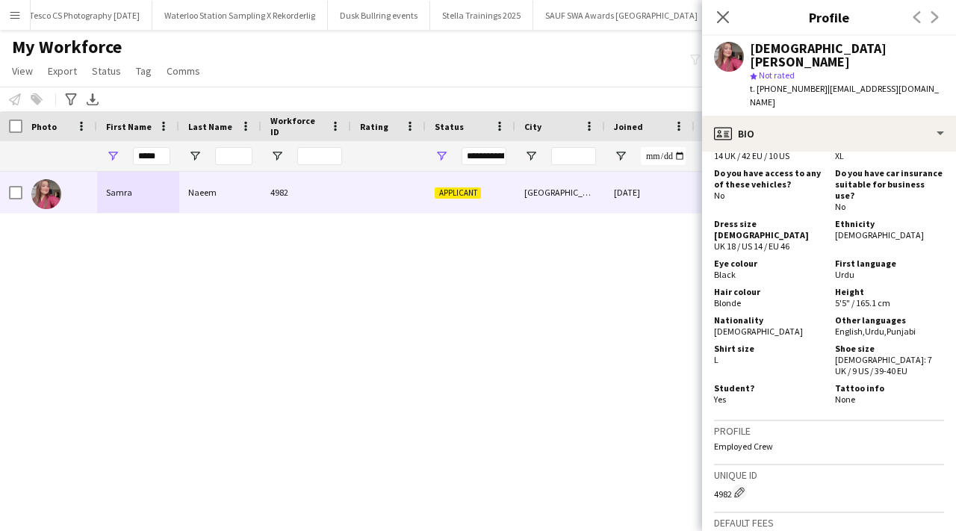
scroll to position [948, 0]
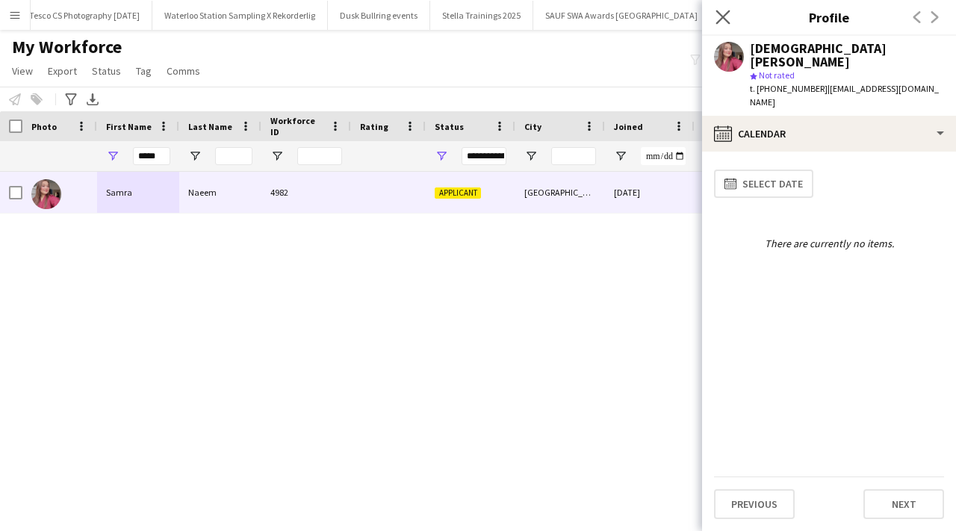
click at [722, 7] on app-icon "Close pop-in" at bounding box center [724, 18] width 22 height 22
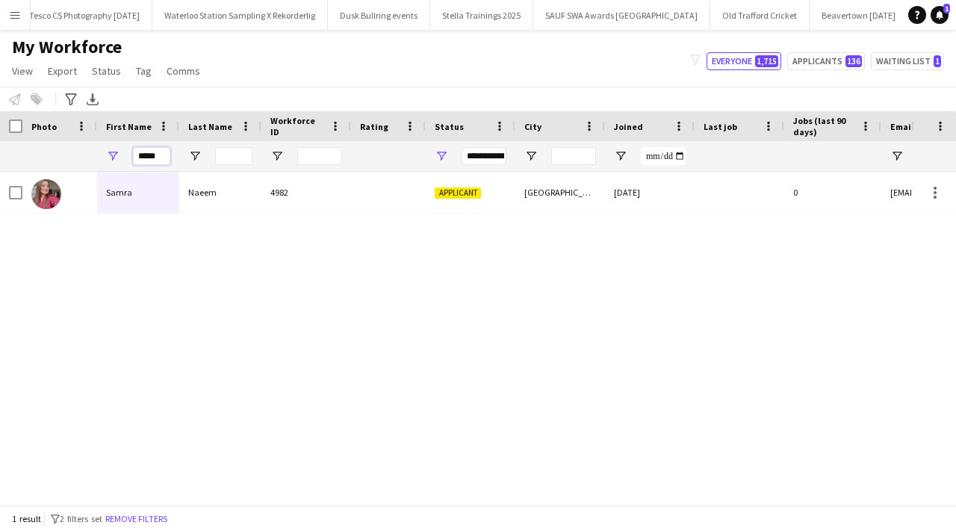
drag, startPoint x: 162, startPoint y: 155, endPoint x: 137, endPoint y: 152, distance: 24.7
click at [137, 152] on input "*****" at bounding box center [151, 156] width 37 height 18
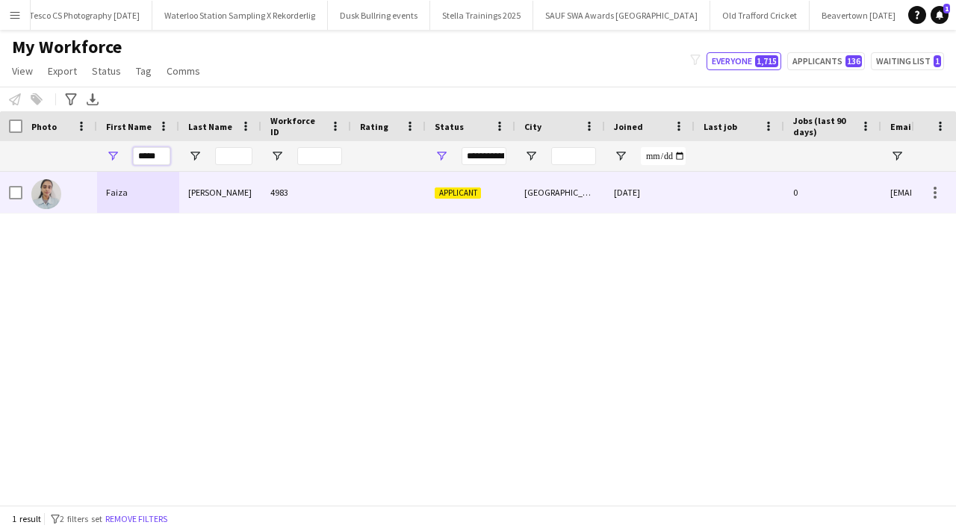
type input "*****"
click at [199, 194] on div "Taufique" at bounding box center [220, 192] width 82 height 41
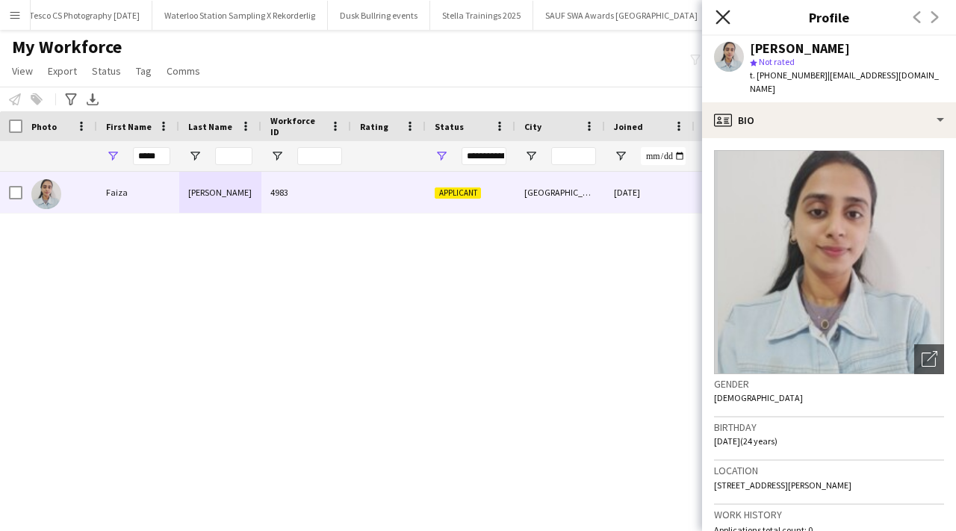
click at [724, 22] on icon "Close pop-in" at bounding box center [723, 17] width 14 height 14
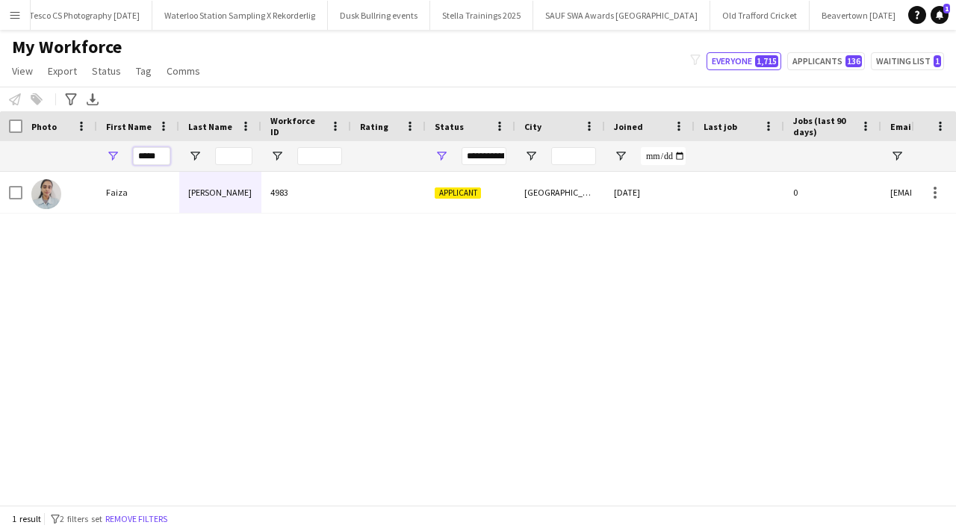
drag, startPoint x: 162, startPoint y: 155, endPoint x: 130, endPoint y: 155, distance: 32.1
click at [130, 155] on div "*****" at bounding box center [138, 156] width 82 height 30
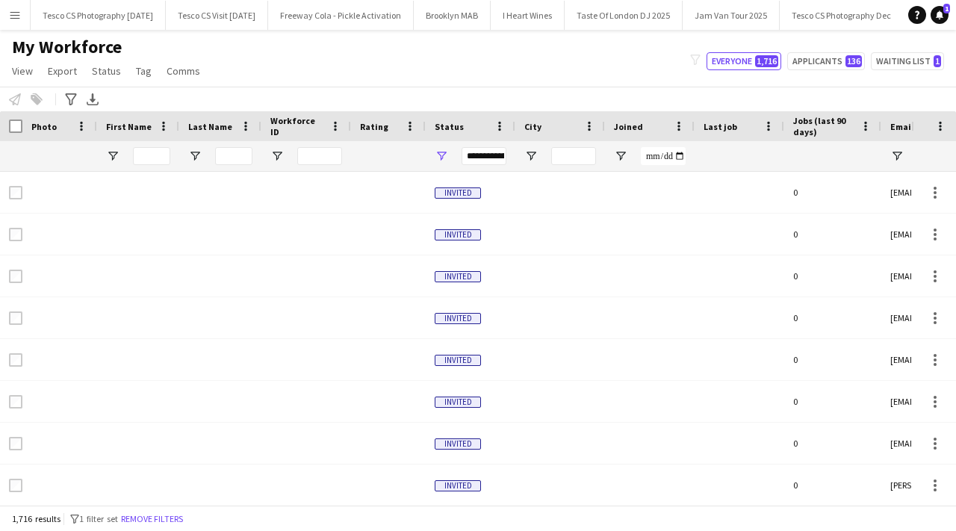
scroll to position [0, 3540]
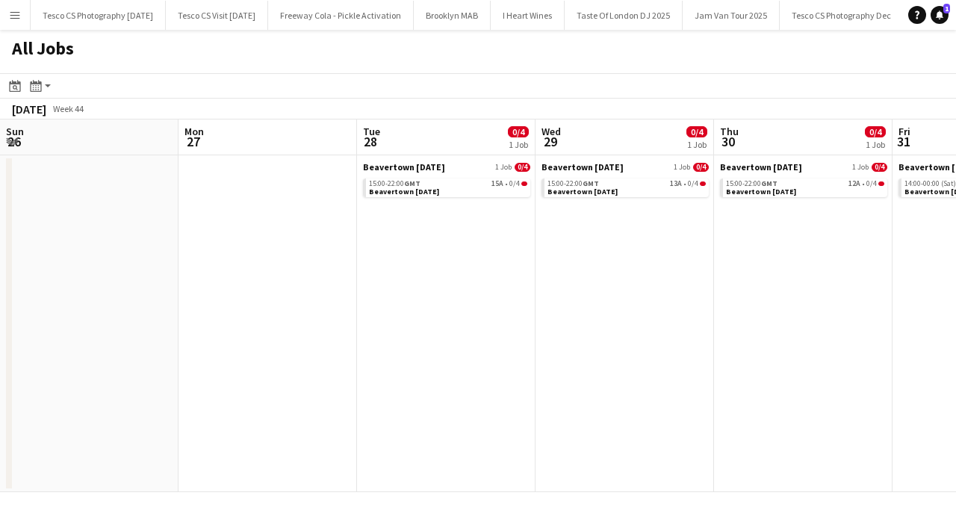
scroll to position [0, 482]
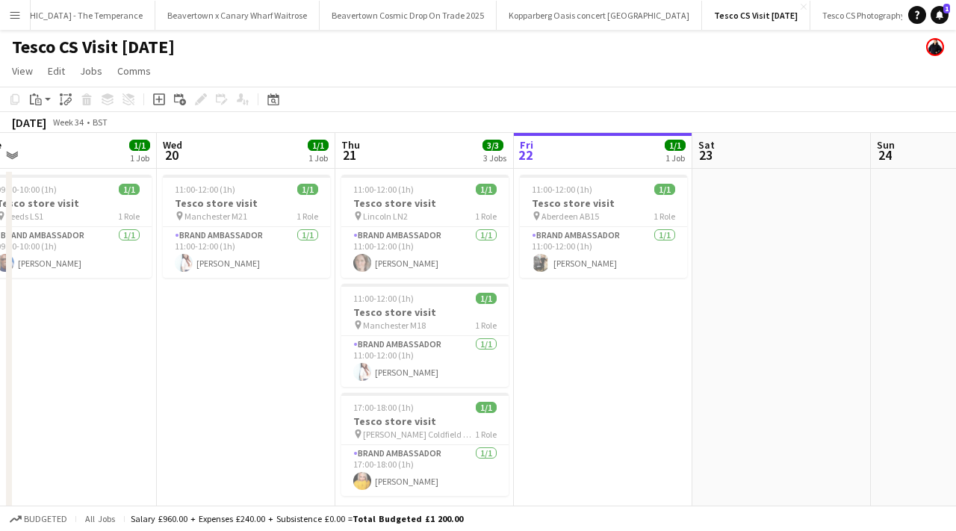
scroll to position [0, 2872]
click at [816, 14] on button "Tesco CS Photography [DATE] Close" at bounding box center [883, 15] width 135 height 29
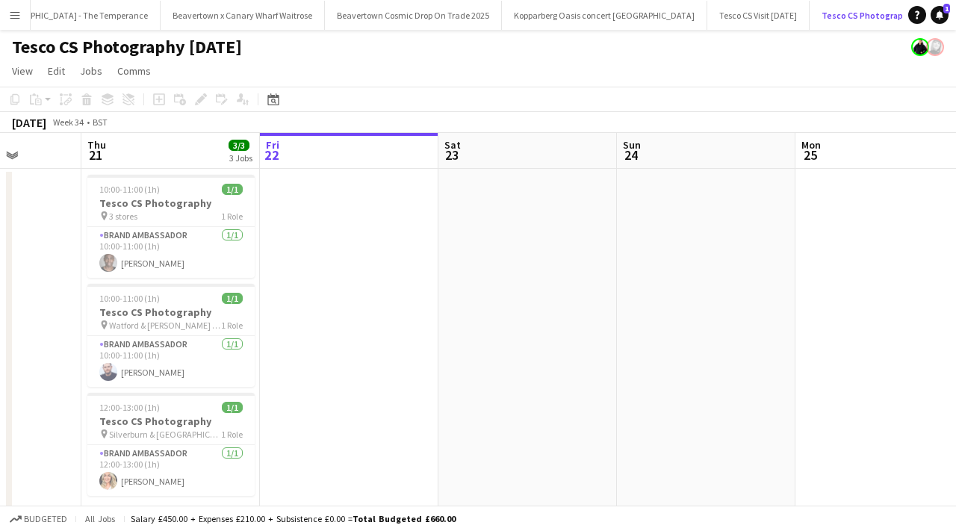
scroll to position [10, 0]
